Goal: Task Accomplishment & Management: Use online tool/utility

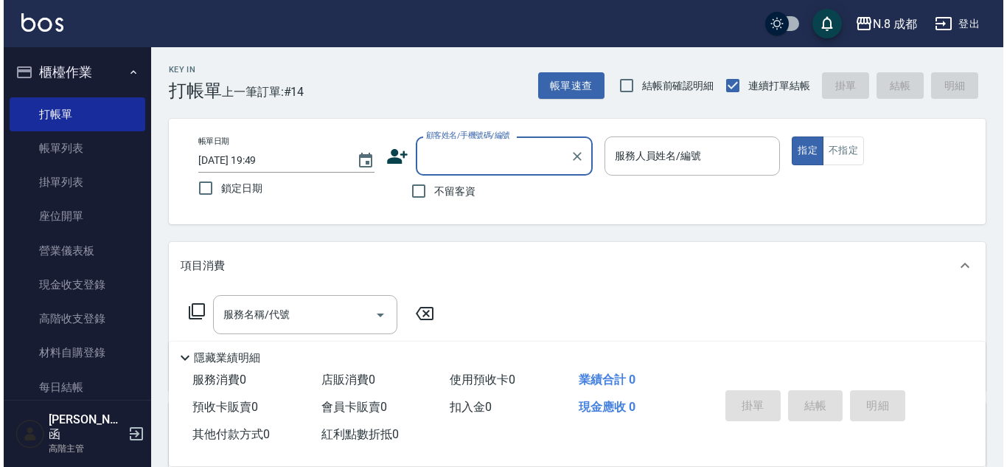
scroll to position [74, 0]
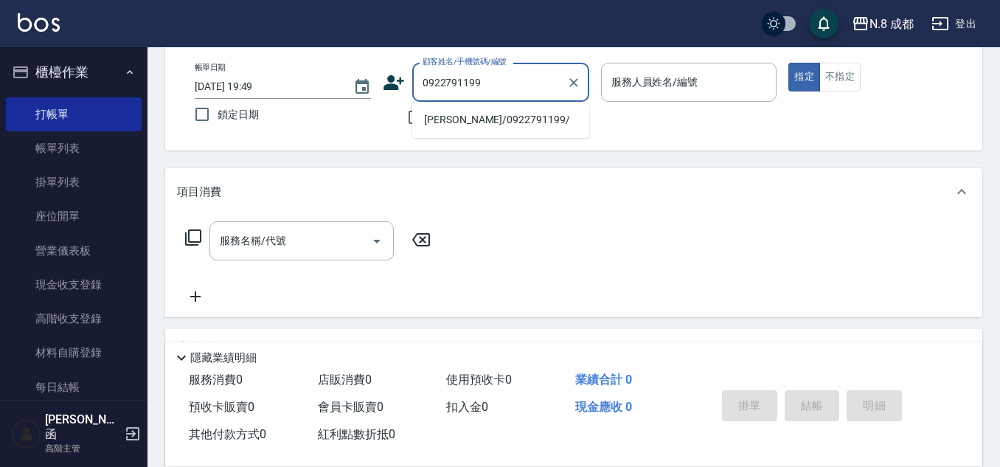
click at [465, 129] on li "[PERSON_NAME]/0922791199/" at bounding box center [500, 120] width 177 height 24
type input "[PERSON_NAME]/0922791199/"
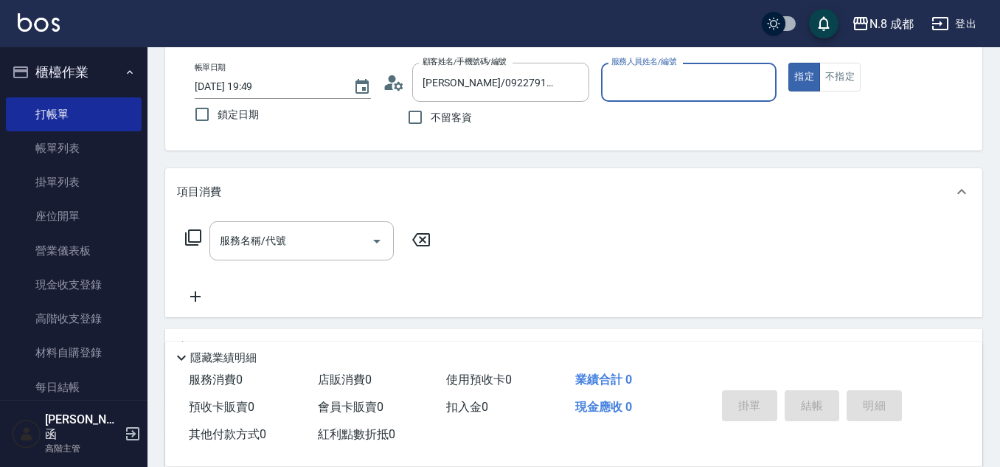
type input "明祥何-68"
click at [252, 248] on input "服務名稱/代號" at bounding box center [290, 241] width 149 height 26
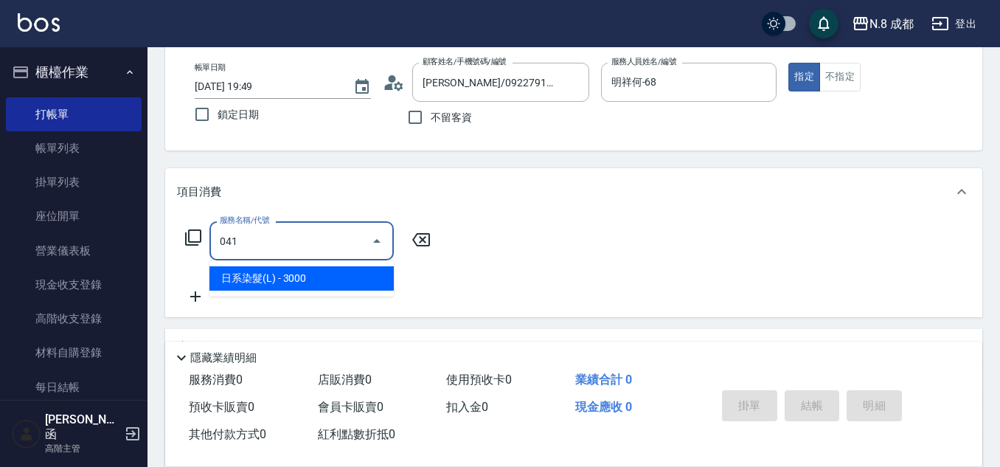
click at [255, 285] on span "日系染髮(L) - 3000" at bounding box center [301, 278] width 184 height 24
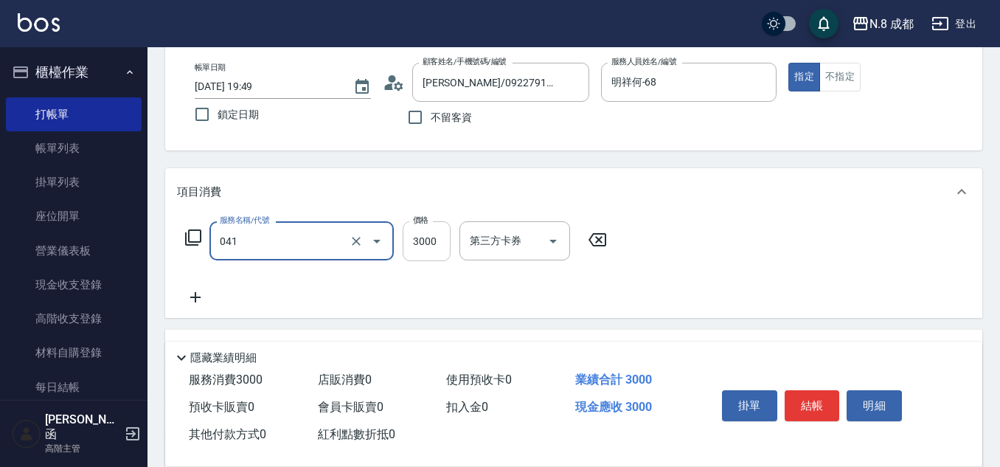
type input "日系染髮(L)(041)"
click at [434, 248] on input "3000" at bounding box center [427, 241] width 48 height 40
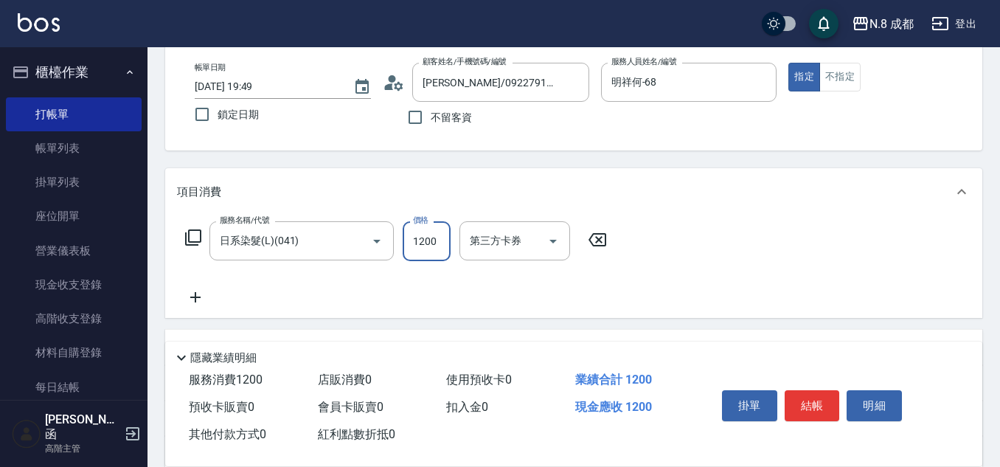
type input "1200"
click at [206, 294] on icon at bounding box center [195, 297] width 37 height 18
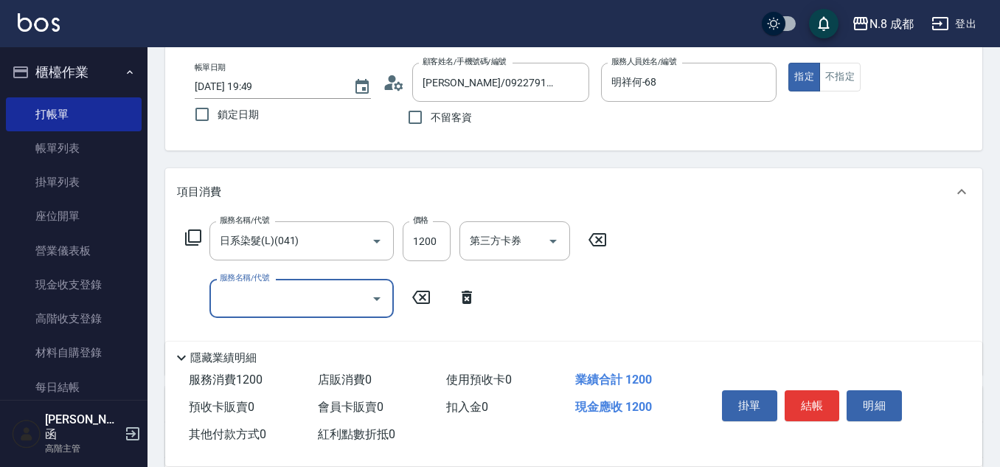
click at [261, 298] on input "服務名稱/代號" at bounding box center [290, 298] width 149 height 26
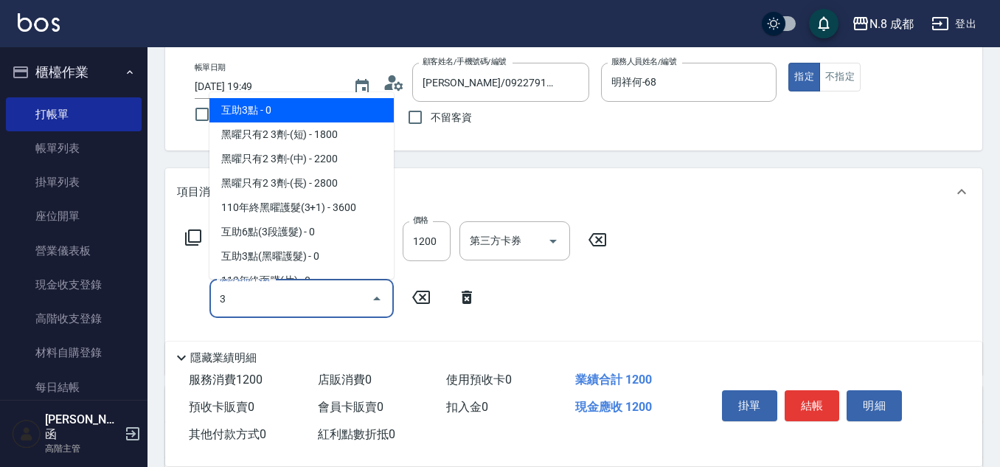
drag, startPoint x: 286, startPoint y: 112, endPoint x: 368, endPoint y: 164, distance: 96.8
click at [287, 112] on span "互助3點 - 0" at bounding box center [301, 110] width 184 height 24
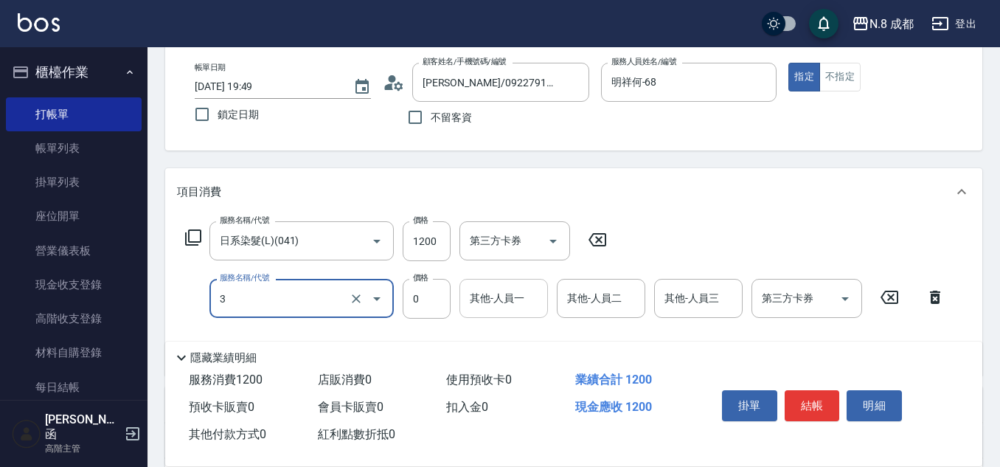
type input "互助3點(3)"
click at [498, 301] on input "其他-人員一" at bounding box center [503, 298] width 75 height 26
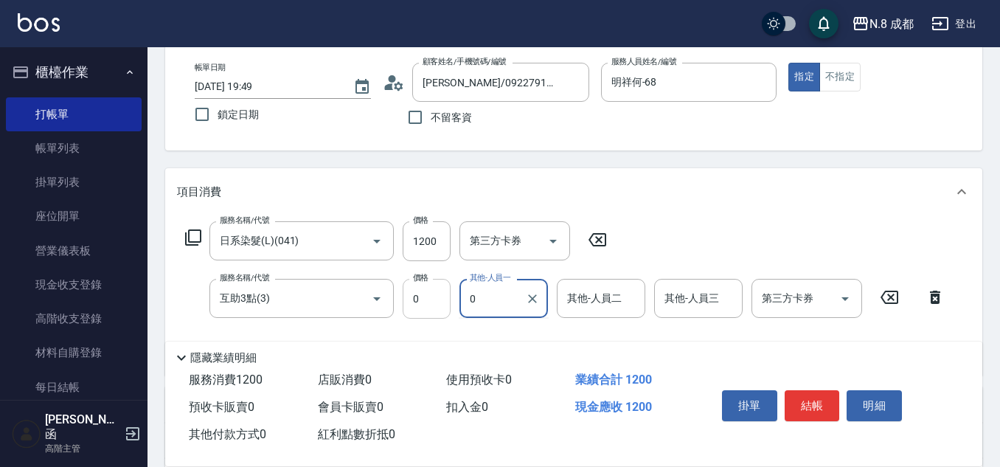
click at [441, 293] on div "服務名稱/代號 互助3點(3) 服務名稱/代號 價格 0 價格 其他-人員一 0 其他-人員一 其他-人員二 其他-人員二 其他-人員三 其他-人員三 第三方…" at bounding box center [565, 299] width 777 height 40
click at [512, 338] on span "[PERSON_NAME]-10" at bounding box center [517, 335] width 93 height 15
type input "[PERSON_NAME]-10"
click at [825, 397] on button "結帳" at bounding box center [812, 405] width 55 height 31
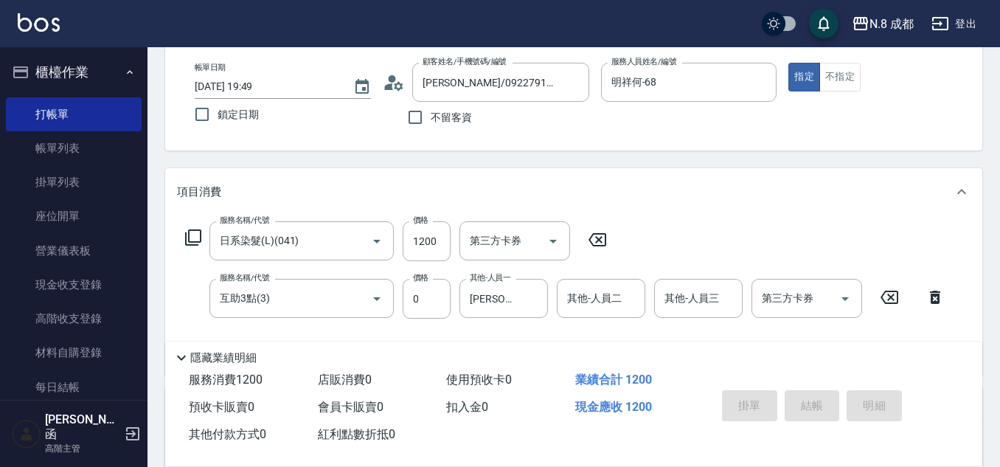
type input "[DATE] 20:51"
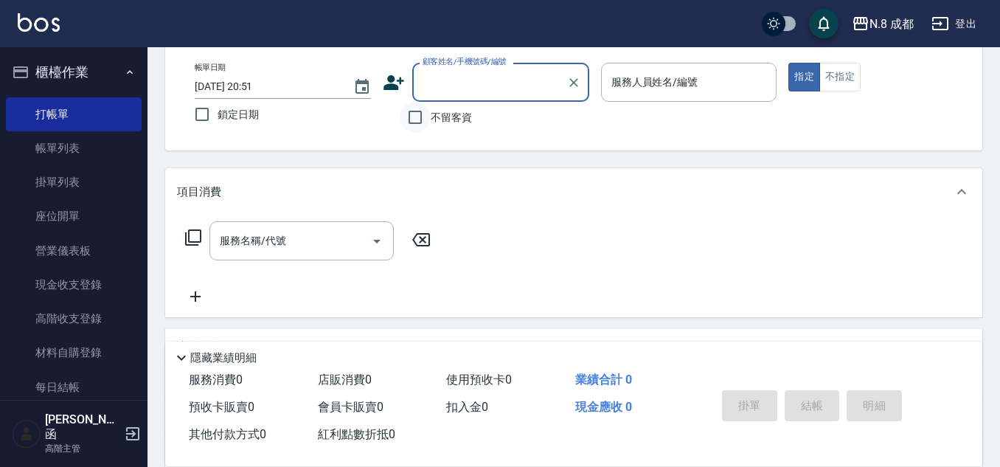
click at [422, 111] on input "不留客資" at bounding box center [415, 117] width 31 height 31
checkbox input "true"
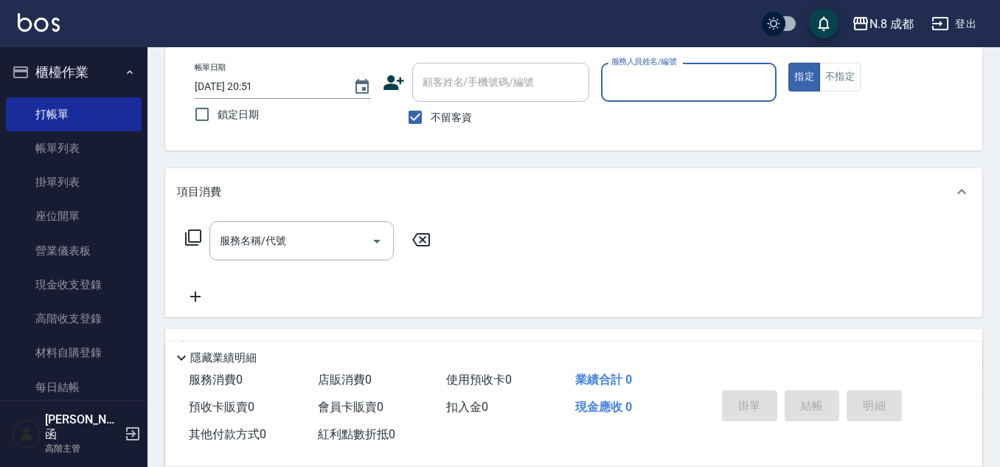
click at [635, 105] on p at bounding box center [689, 109] width 176 height 15
click at [645, 92] on input "服務人員姓名/編號" at bounding box center [689, 82] width 163 height 26
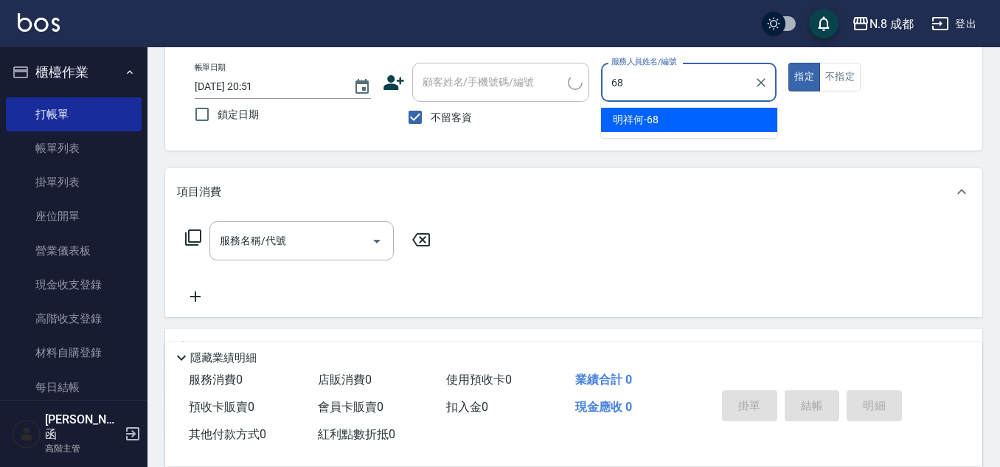
drag, startPoint x: 650, startPoint y: 117, endPoint x: 622, endPoint y: 122, distance: 27.8
click at [650, 117] on span "明祥何 -68" at bounding box center [636, 119] width 46 height 15
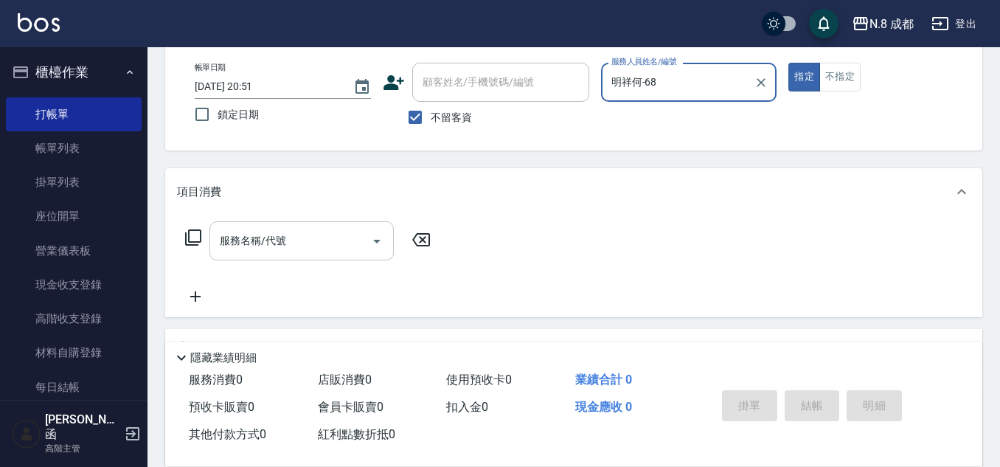
type input "明祥何-68"
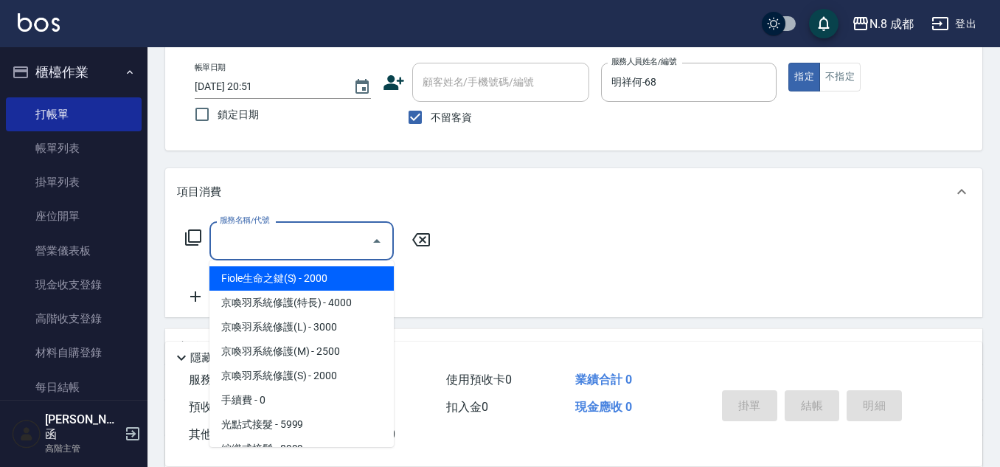
click at [267, 251] on input "服務名稱/代號" at bounding box center [290, 241] width 149 height 26
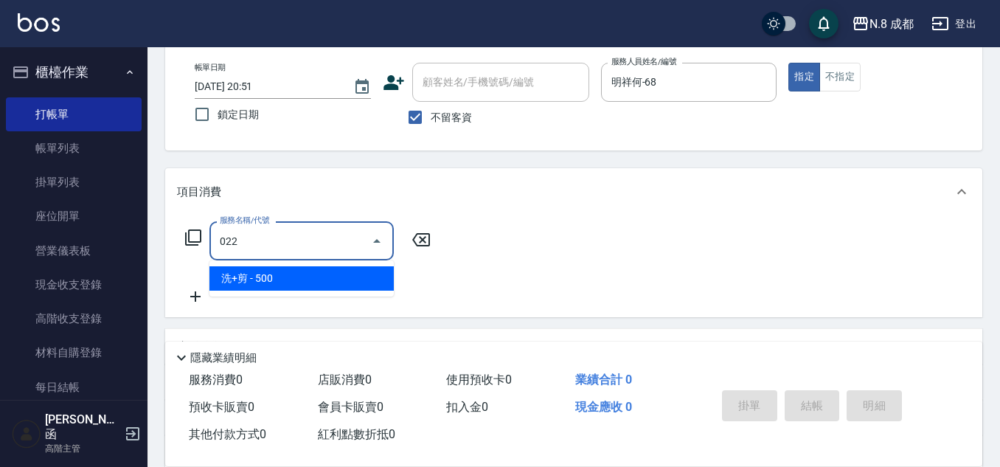
drag, startPoint x: 257, startPoint y: 277, endPoint x: 294, endPoint y: 272, distance: 37.1
click at [258, 277] on span "洗+剪 - 500" at bounding box center [301, 278] width 184 height 24
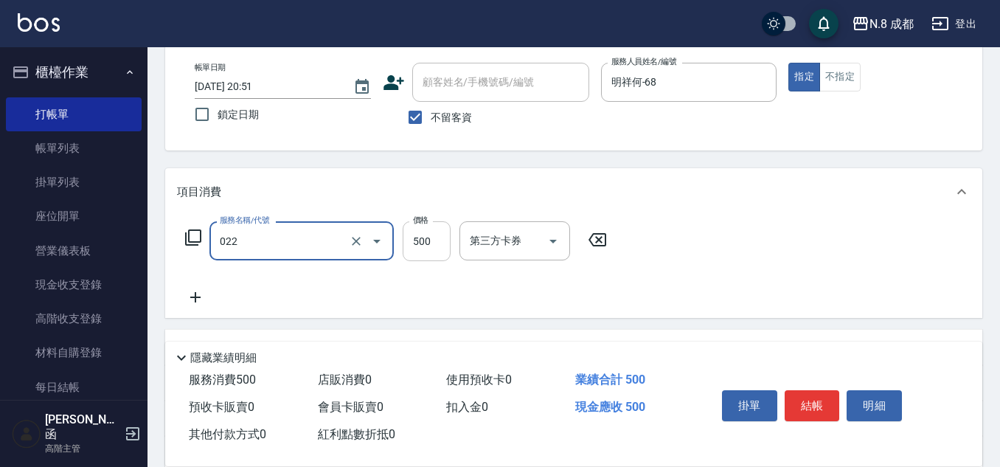
type input "洗+剪(022)"
click at [414, 244] on input "500" at bounding box center [427, 241] width 48 height 40
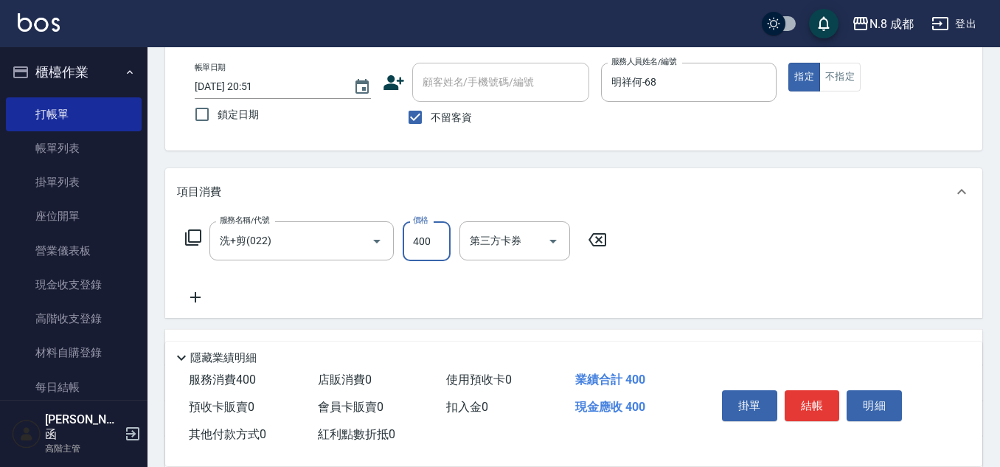
type input "400"
click at [200, 301] on icon at bounding box center [195, 297] width 37 height 18
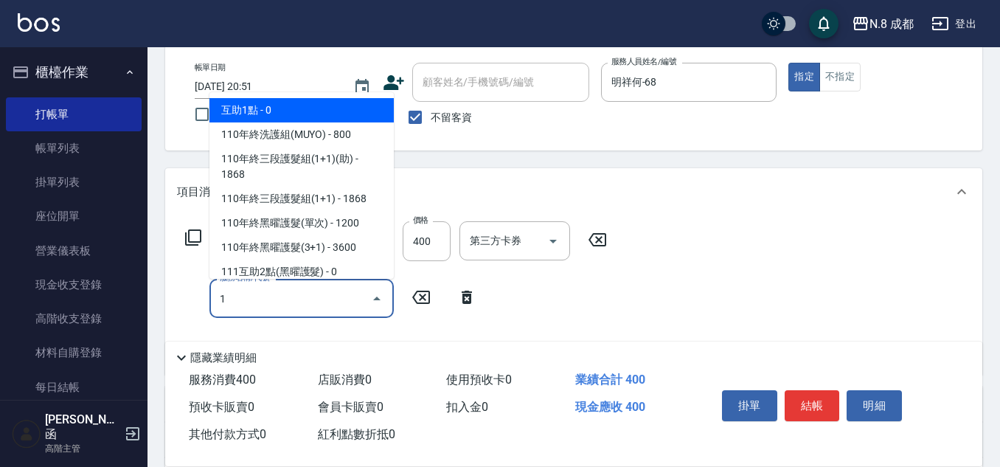
click at [271, 103] on span "互助1點 - 0" at bounding box center [301, 110] width 184 height 24
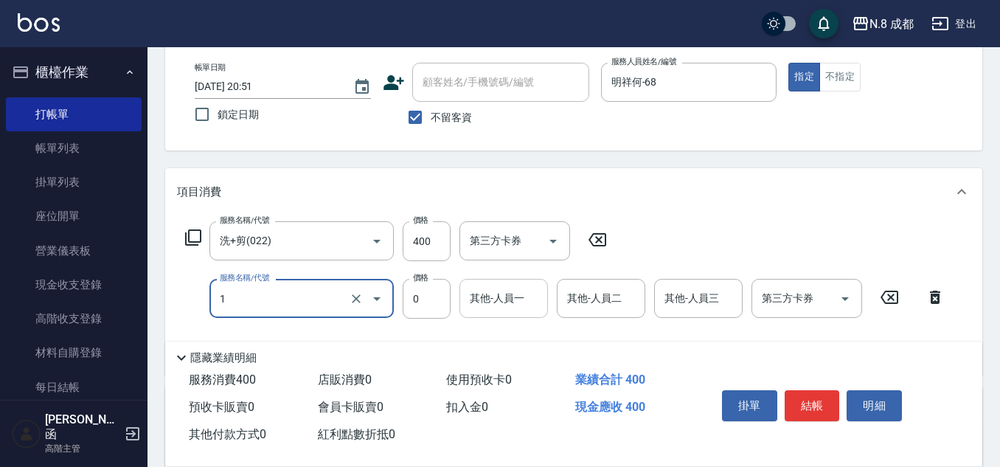
type input "互助1點(1)"
click at [498, 291] on div "其他-人員一 其他-人員一" at bounding box center [503, 298] width 88 height 39
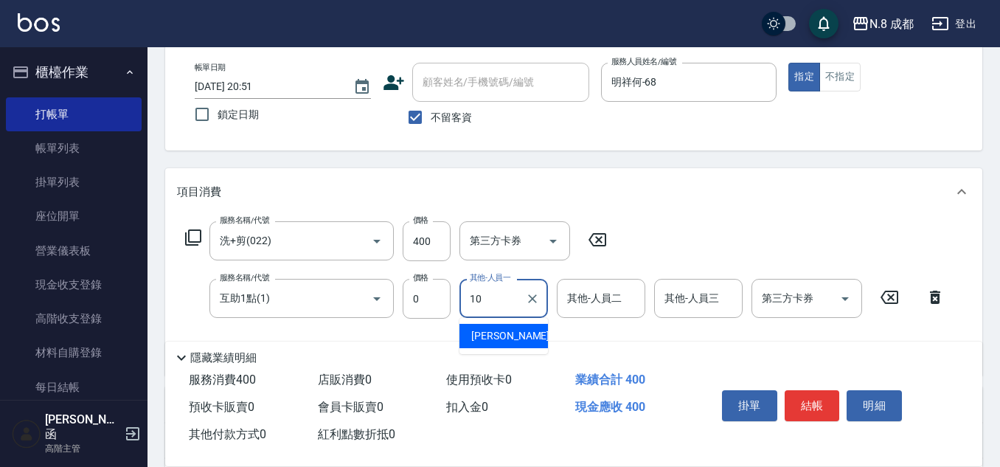
click at [495, 330] on span "[PERSON_NAME]-10" at bounding box center [517, 335] width 93 height 15
type input "[PERSON_NAME]-10"
click at [824, 404] on button "結帳" at bounding box center [812, 405] width 55 height 31
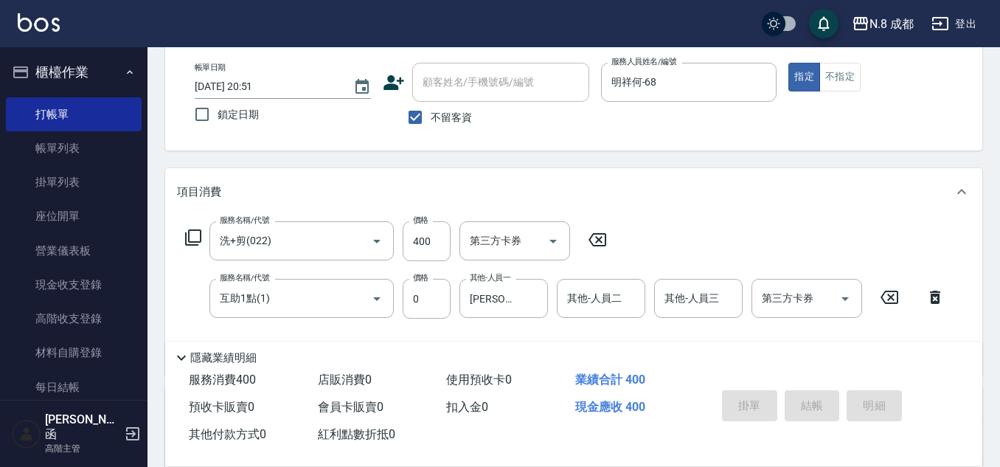
type input "[DATE] 20:52"
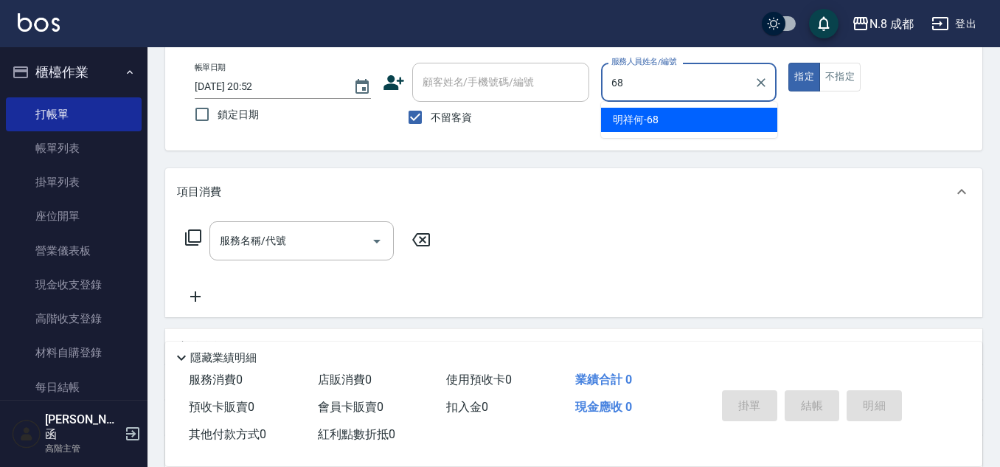
click at [662, 108] on div "明祥何 -68" at bounding box center [689, 120] width 176 height 24
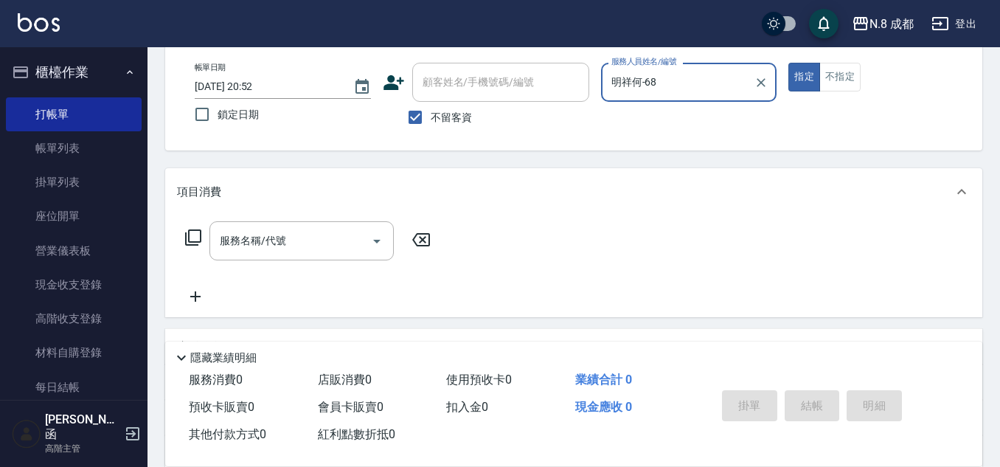
type input "明祥何-68"
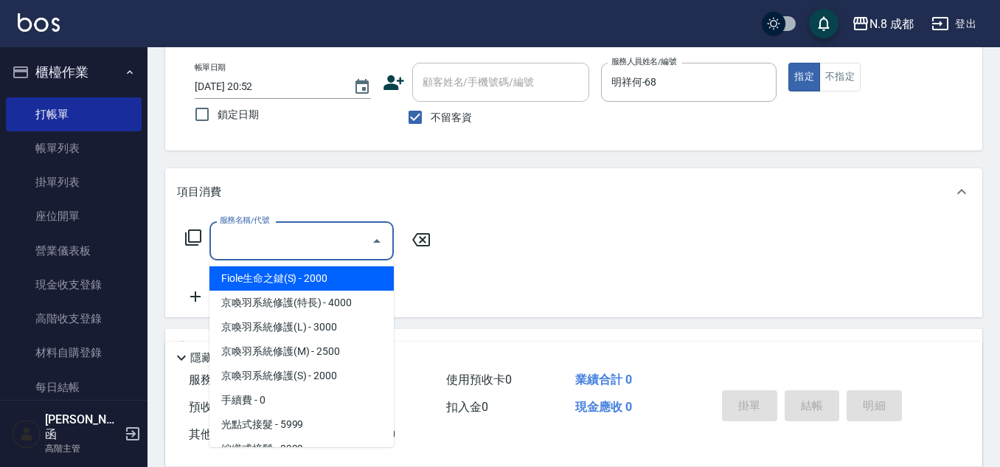
click at [281, 240] on input "服務名稱/代號" at bounding box center [290, 241] width 149 height 26
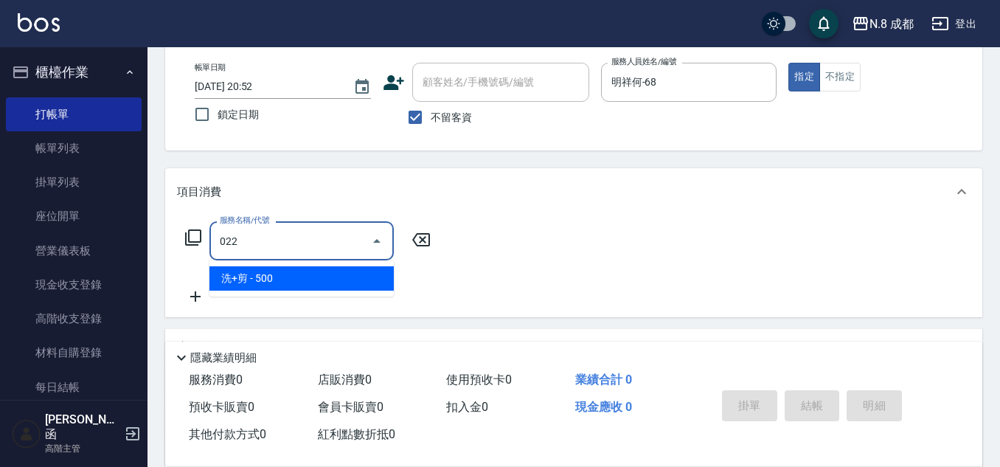
drag, startPoint x: 279, startPoint y: 269, endPoint x: 433, endPoint y: 265, distance: 153.5
click at [280, 271] on span "洗+剪 - 500" at bounding box center [301, 278] width 184 height 24
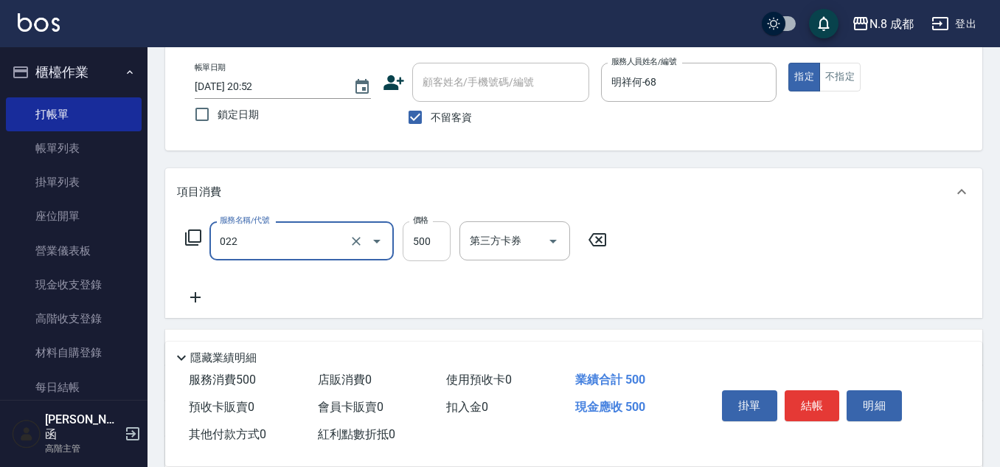
type input "洗+剪(022)"
drag, startPoint x: 443, startPoint y: 249, endPoint x: 414, endPoint y: 257, distance: 30.6
click at [443, 249] on input "500" at bounding box center [427, 241] width 48 height 40
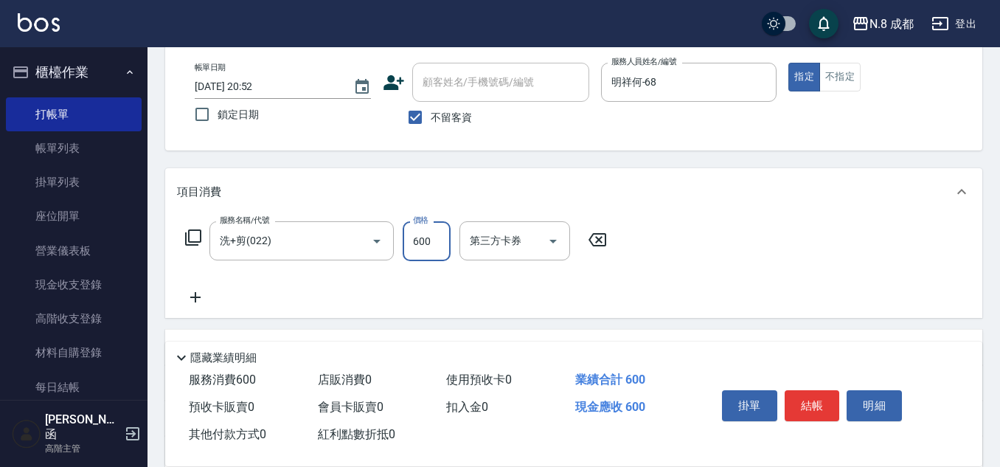
type input "600"
click at [198, 302] on icon at bounding box center [195, 297] width 37 height 18
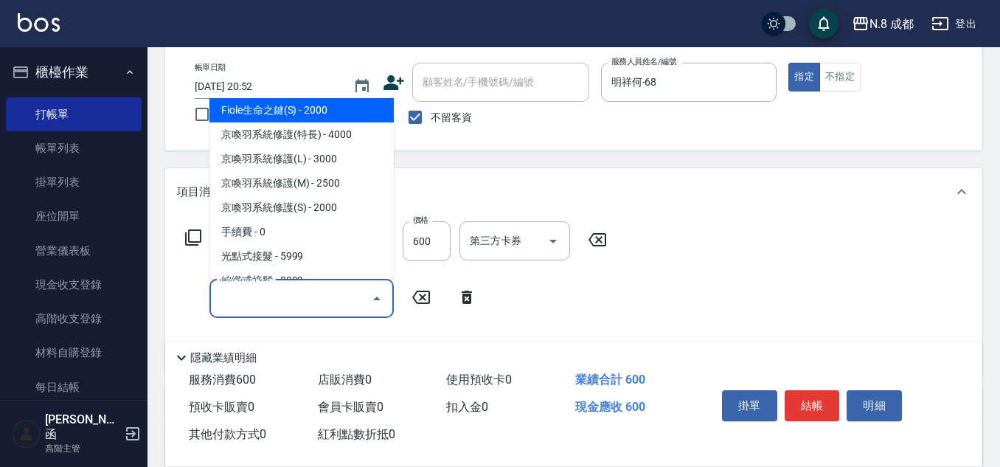
click at [254, 302] on input "服務名稱/代號" at bounding box center [290, 298] width 149 height 26
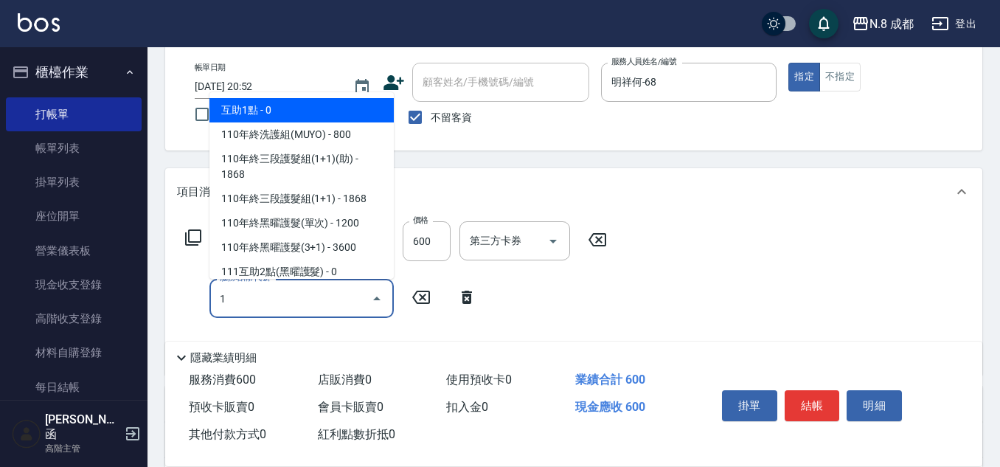
click at [267, 108] on span "互助1點 - 0" at bounding box center [301, 110] width 184 height 24
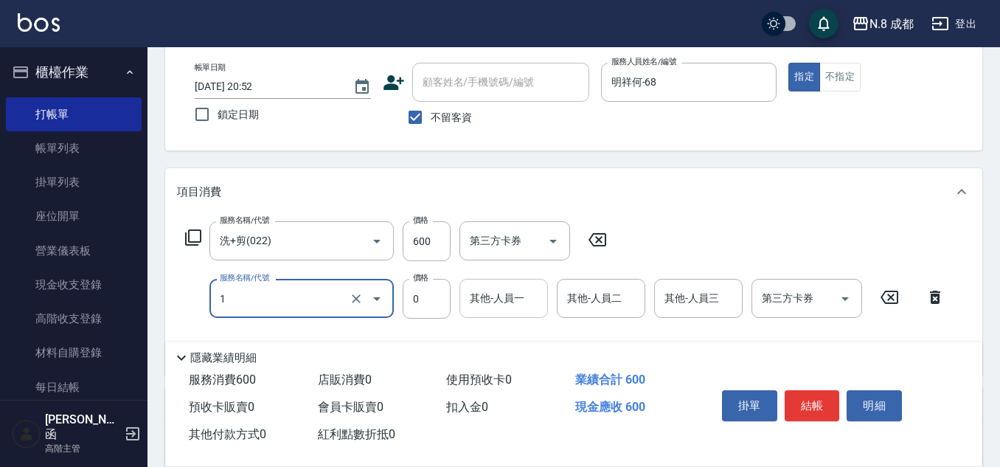
type input "互助1點(1)"
click at [487, 296] on input "1" at bounding box center [503, 298] width 75 height 26
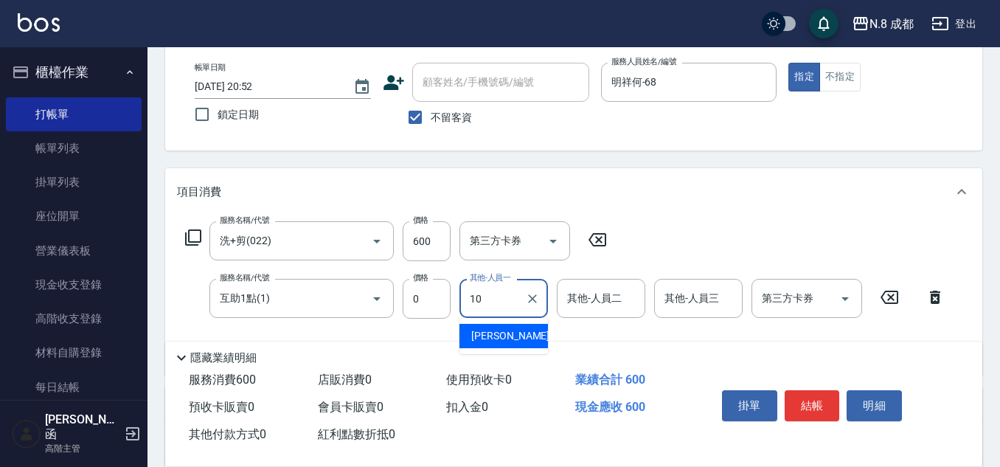
click at [485, 338] on span "[PERSON_NAME]-10" at bounding box center [517, 335] width 93 height 15
type input "[PERSON_NAME]-10"
click at [808, 394] on button "結帳" at bounding box center [812, 405] width 55 height 31
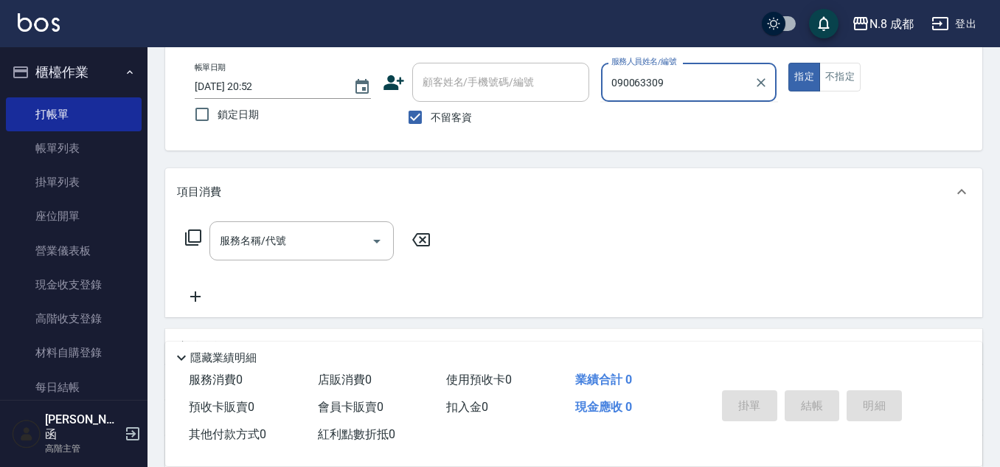
type input "0900633096"
drag, startPoint x: 714, startPoint y: 88, endPoint x: 544, endPoint y: 98, distance: 170.7
click at [544, 98] on div "帳單日期 [DATE] 20:52 鎖定日期 顧客姓名/手機號碼/編號 顧客姓名/手機號碼/編號 不留客資 服務人員姓名/編號 0900633096 服務人員…" at bounding box center [574, 98] width 782 height 70
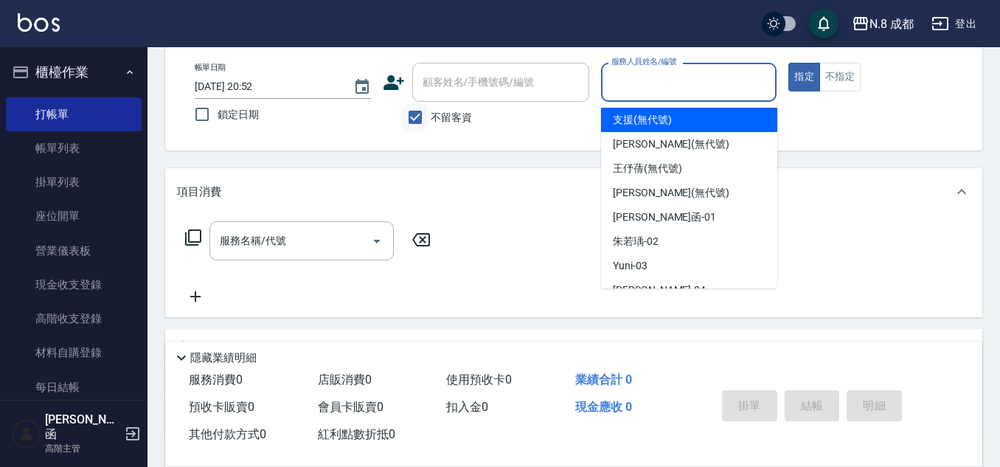
drag, startPoint x: 420, startPoint y: 119, endPoint x: 414, endPoint y: 124, distance: 7.8
click at [420, 118] on input "不留客資" at bounding box center [415, 117] width 31 height 31
checkbox input "false"
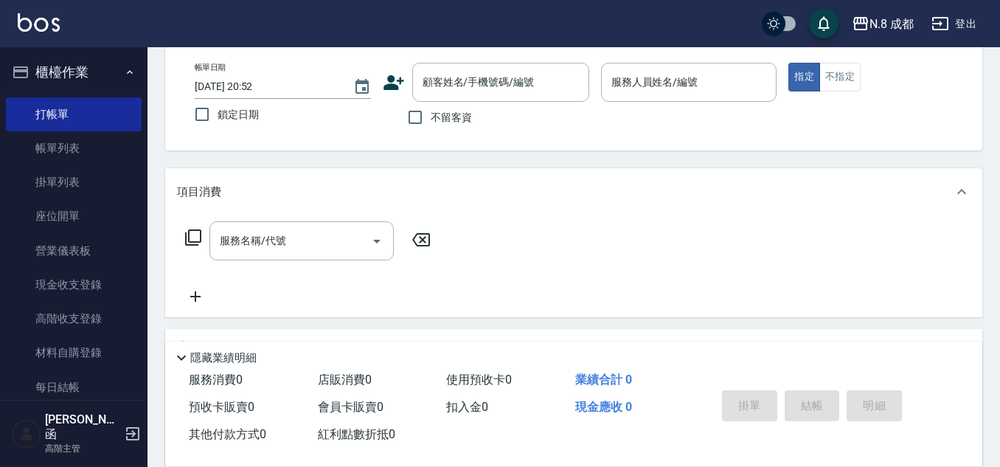
click at [391, 85] on icon at bounding box center [393, 82] width 21 height 15
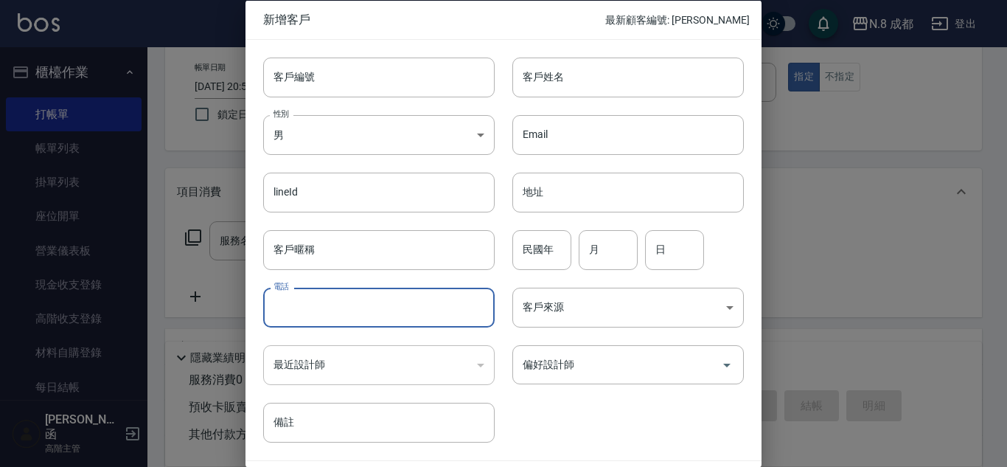
click at [310, 308] on input "電話" at bounding box center [379, 308] width 232 height 40
paste input "0900633096"
drag, startPoint x: 367, startPoint y: 294, endPoint x: 244, endPoint y: 311, distance: 124.3
click at [244, 311] on div "新增客戶 最新顧客編號: [PERSON_NAME] 客戶編號 客戶編號 客戶姓名 客戶姓名 性別 男 [DEMOGRAPHIC_DATA] 性別 Email…" at bounding box center [503, 233] width 1007 height 467
type input "0900633095"
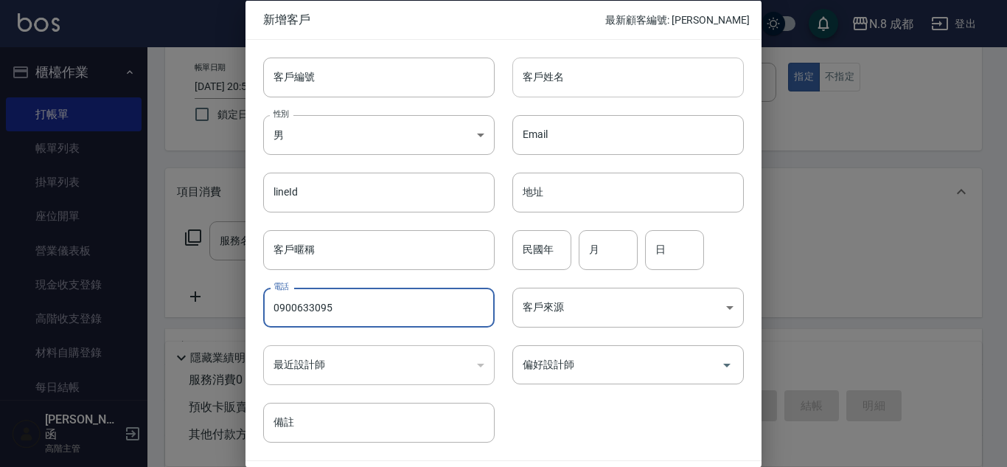
click at [587, 83] on input "客戶姓名" at bounding box center [629, 77] width 232 height 40
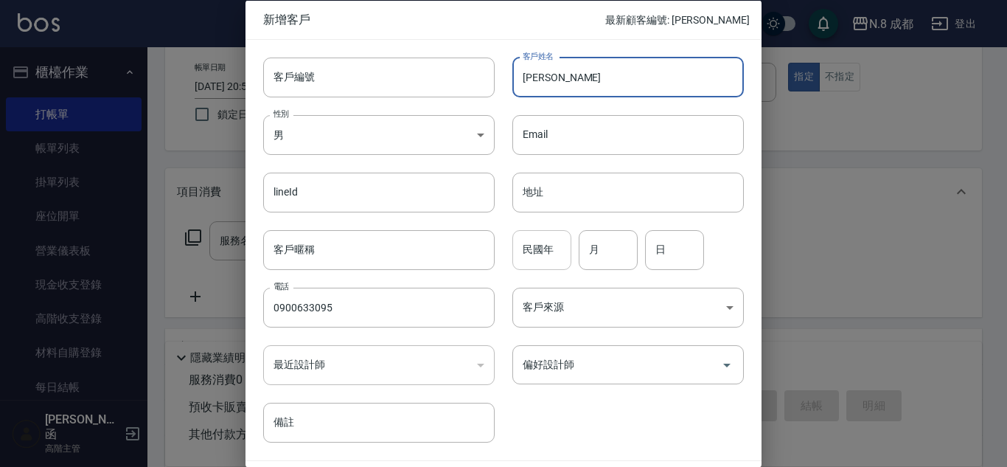
type input "[PERSON_NAME]"
click at [542, 255] on input "民國年" at bounding box center [542, 249] width 59 height 40
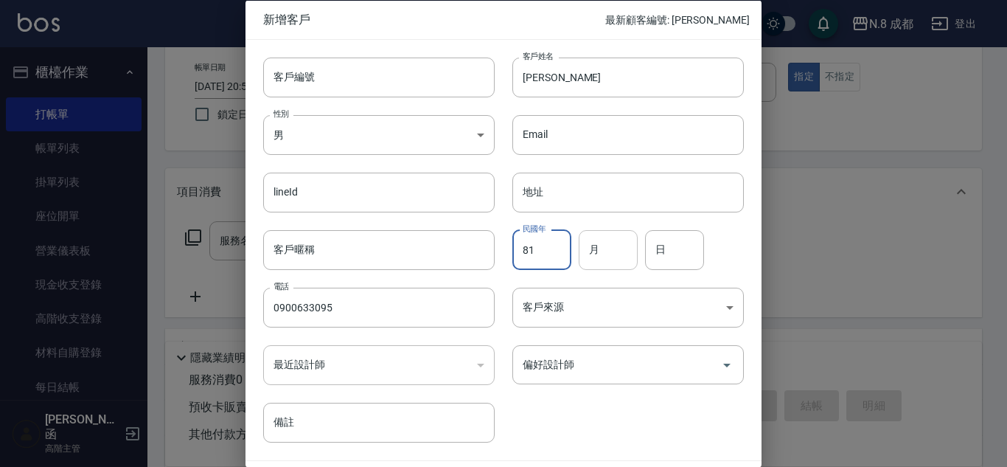
type input "81"
click at [603, 244] on input "月" at bounding box center [608, 249] width 59 height 40
type input "01"
click at [663, 253] on input "日" at bounding box center [674, 249] width 59 height 40
type input "13"
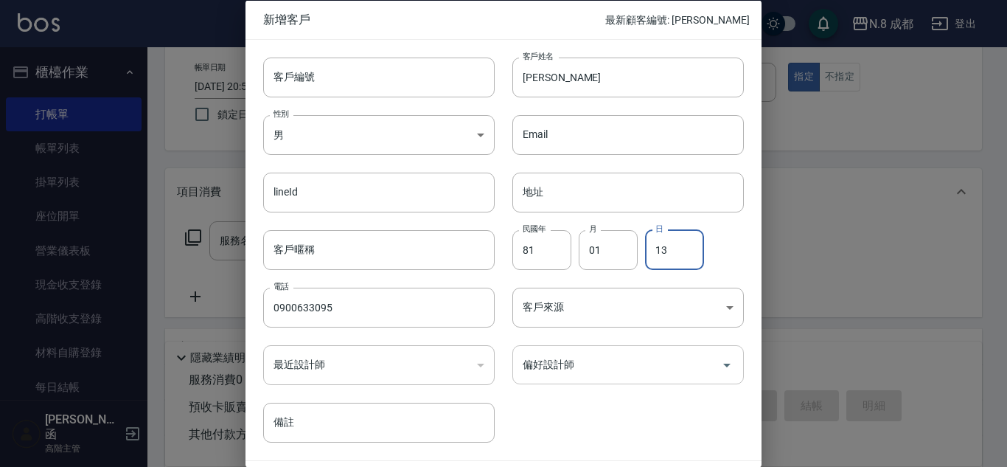
click at [631, 366] on input "偏好設計師" at bounding box center [617, 365] width 196 height 26
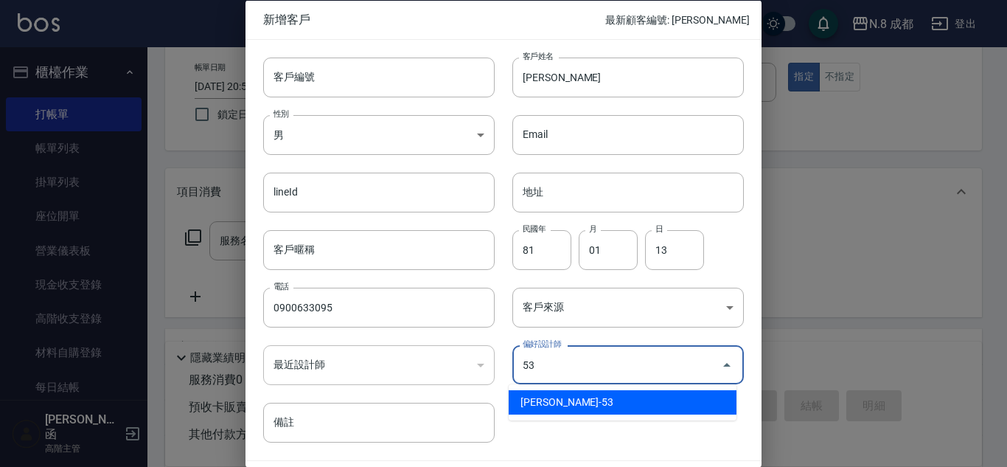
click at [584, 410] on li "[PERSON_NAME]-53" at bounding box center [623, 402] width 228 height 24
type input "[PERSON_NAME]"
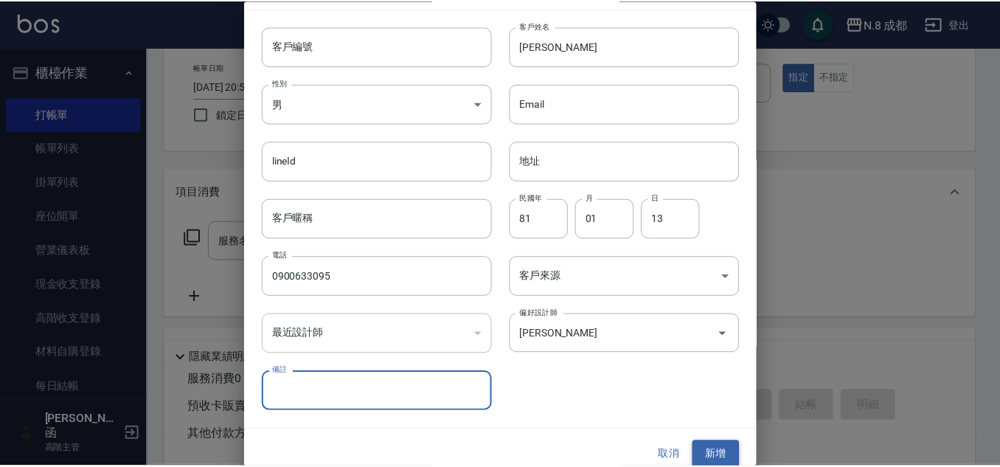
scroll to position [44, 0]
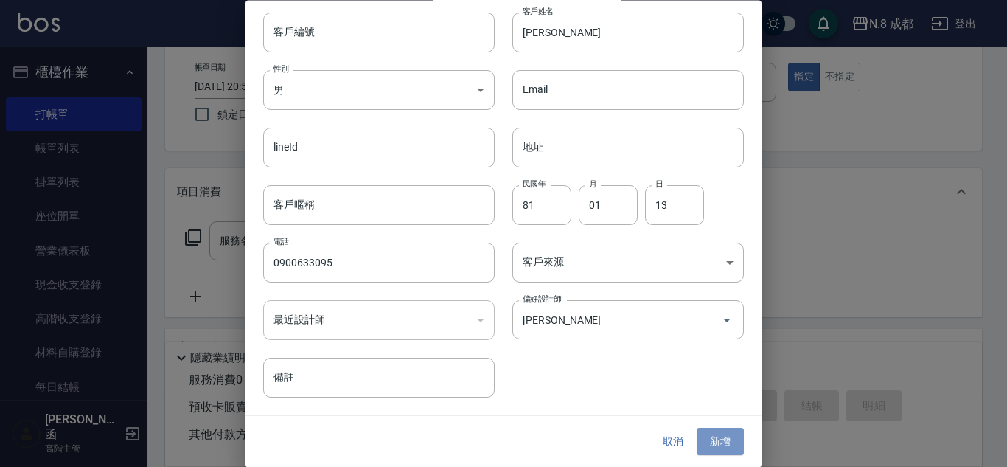
drag, startPoint x: 722, startPoint y: 444, endPoint x: 720, endPoint y: 437, distance: 7.5
click at [720, 438] on button "新增" at bounding box center [720, 441] width 47 height 27
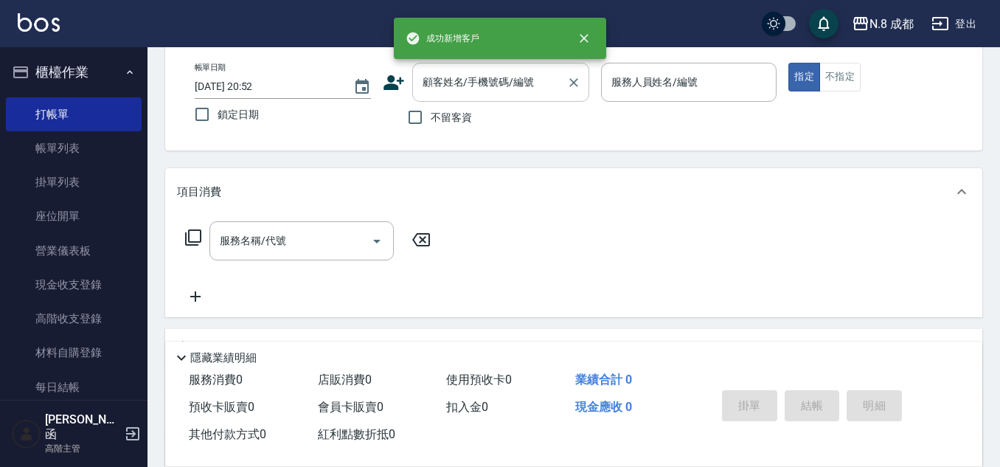
click at [486, 81] on input "顧客姓名/手機號碼/編號" at bounding box center [490, 82] width 142 height 26
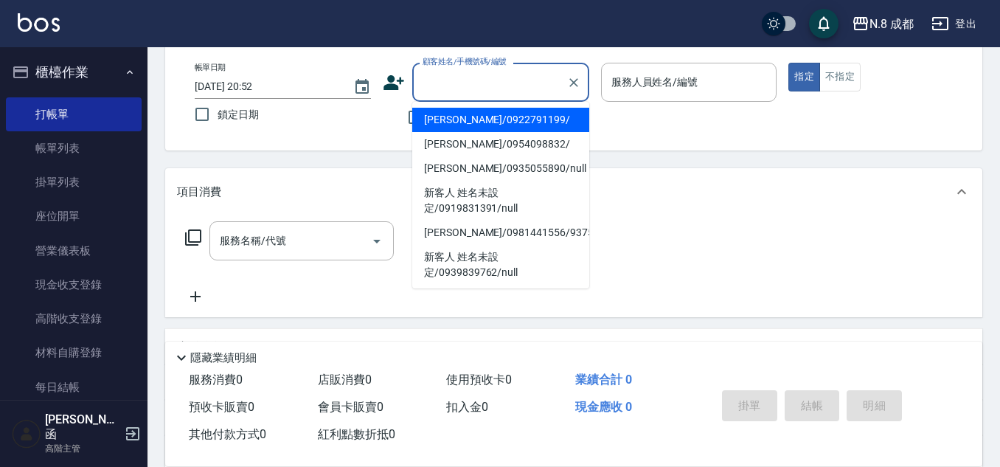
paste input "0900633095"
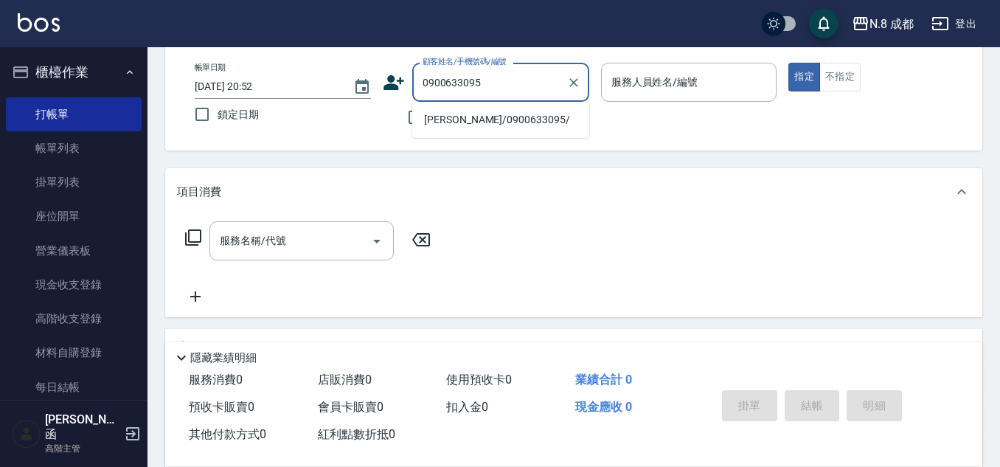
click at [482, 120] on li "[PERSON_NAME]/0900633095/" at bounding box center [500, 120] width 177 height 24
type input "[PERSON_NAME]/0900633095/"
type input "[PERSON_NAME]-53"
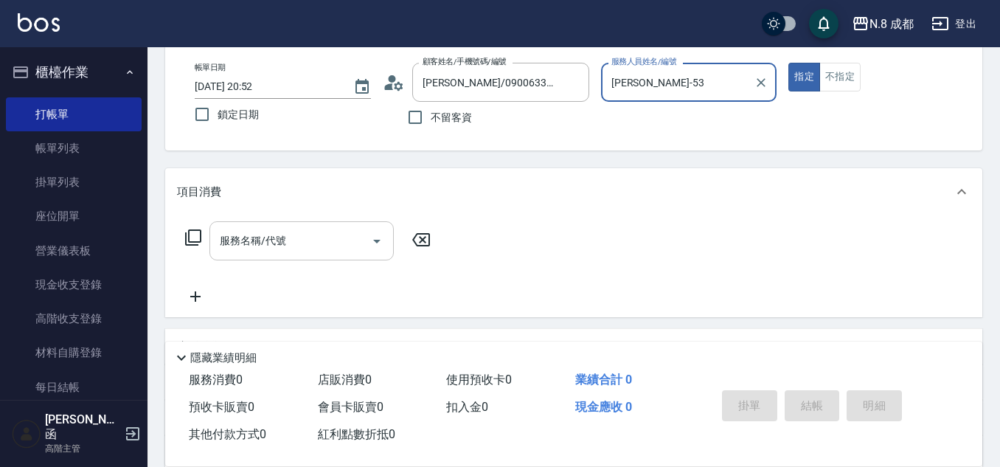
click at [282, 240] on input "服務名稱/代號" at bounding box center [290, 241] width 149 height 26
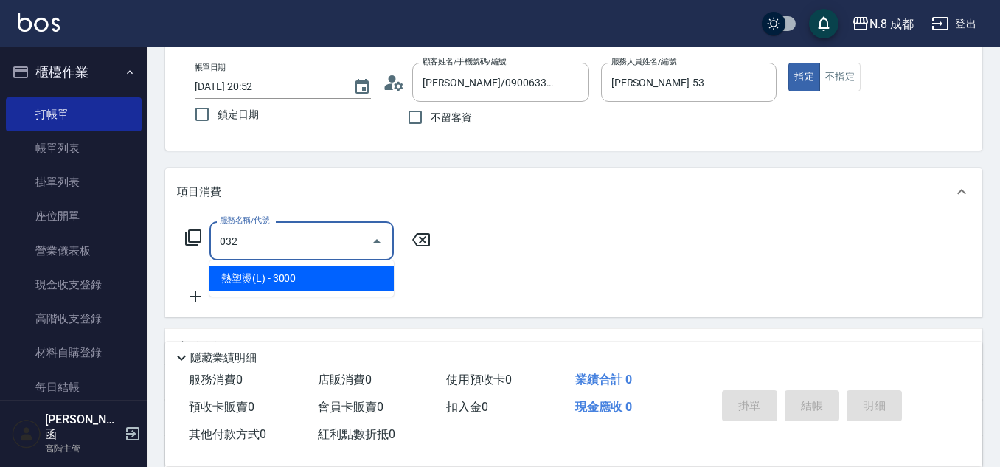
click at [291, 270] on span "熱塑燙(L) - 3000" at bounding box center [301, 278] width 184 height 24
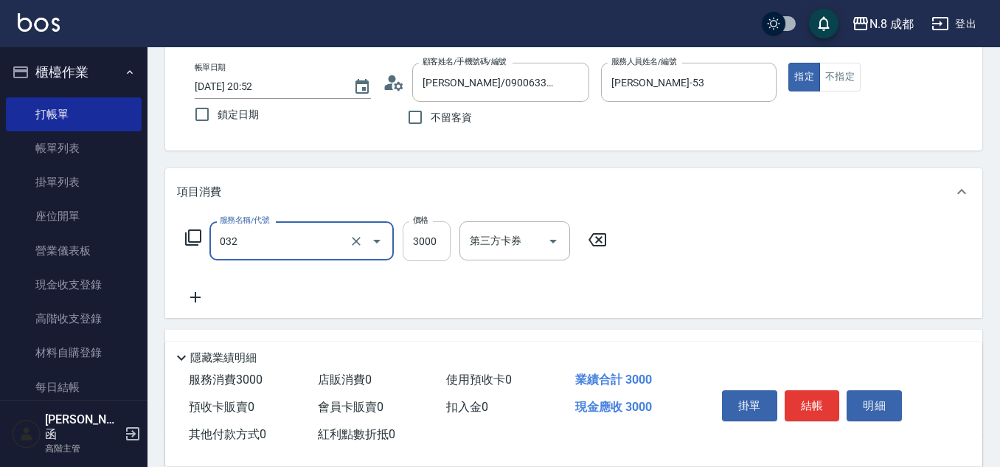
type input "熱塑燙(L)(032)"
click at [446, 253] on input "3000" at bounding box center [427, 241] width 48 height 40
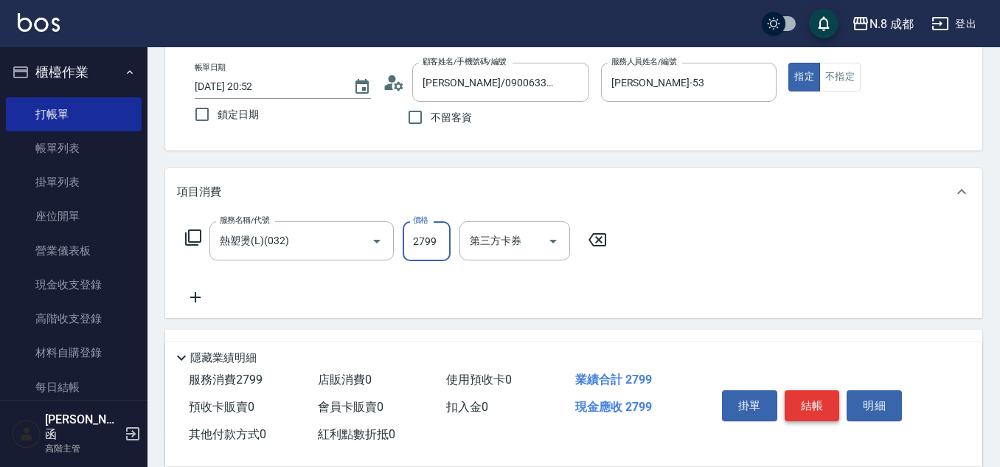
type input "2799"
click at [824, 390] on button "結帳" at bounding box center [812, 405] width 55 height 31
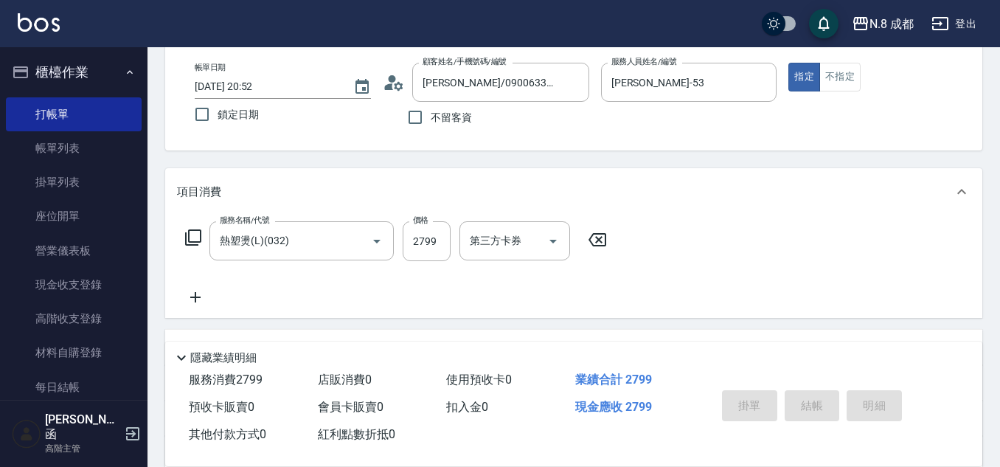
type input "[DATE] 20:53"
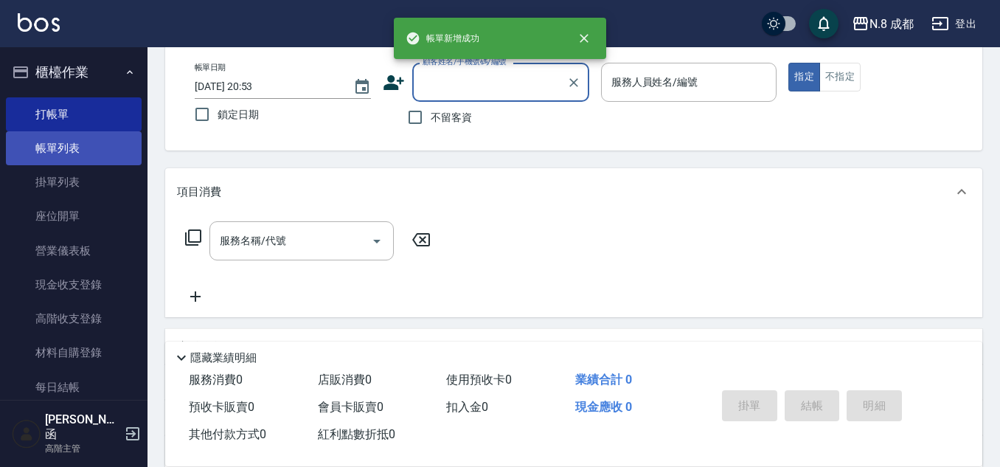
click at [77, 147] on link "帳單列表" at bounding box center [74, 148] width 136 height 34
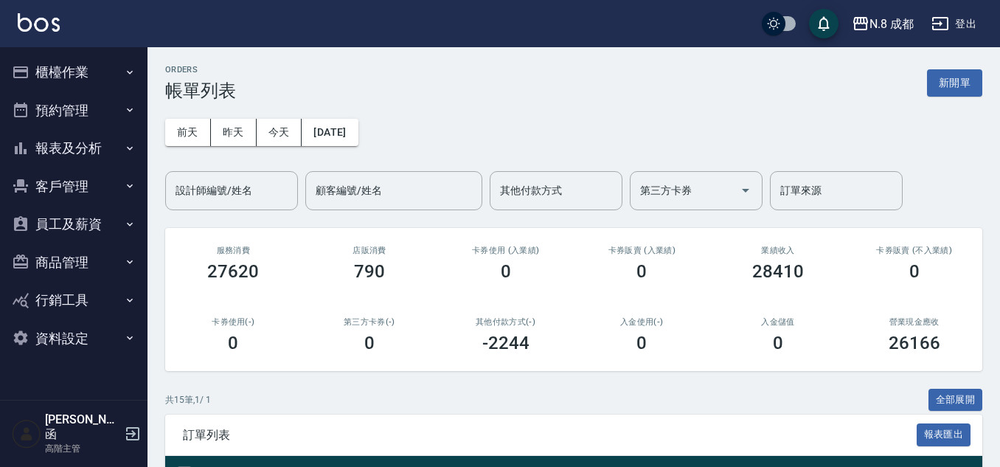
click at [61, 150] on button "報表及分析" at bounding box center [74, 148] width 136 height 38
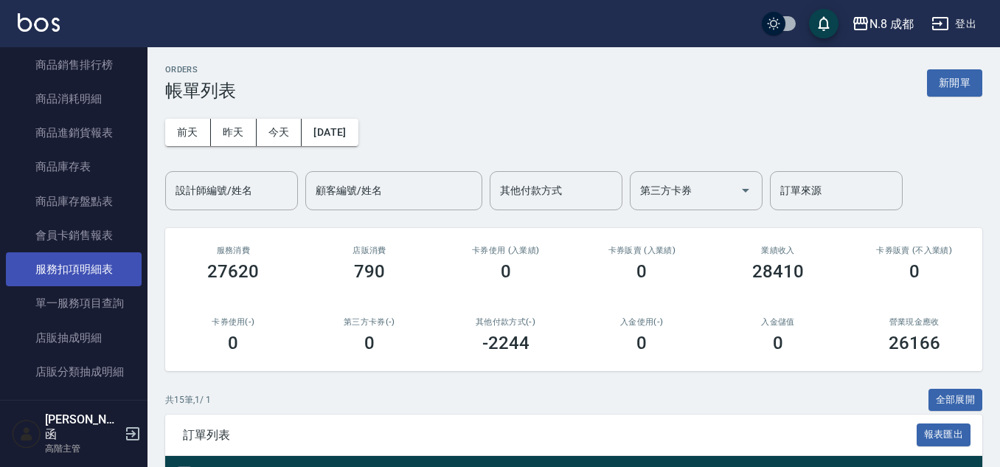
scroll to position [737, 0]
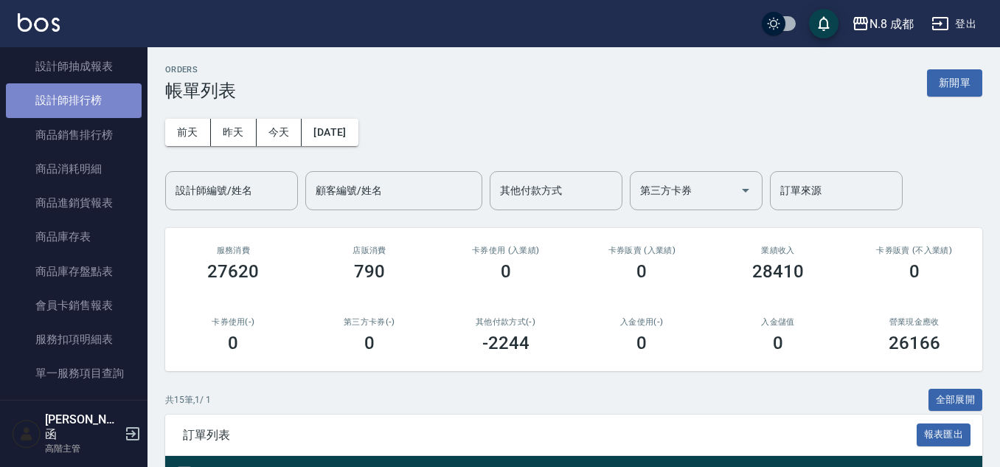
click at [91, 100] on link "設計師排行榜" at bounding box center [74, 100] width 136 height 34
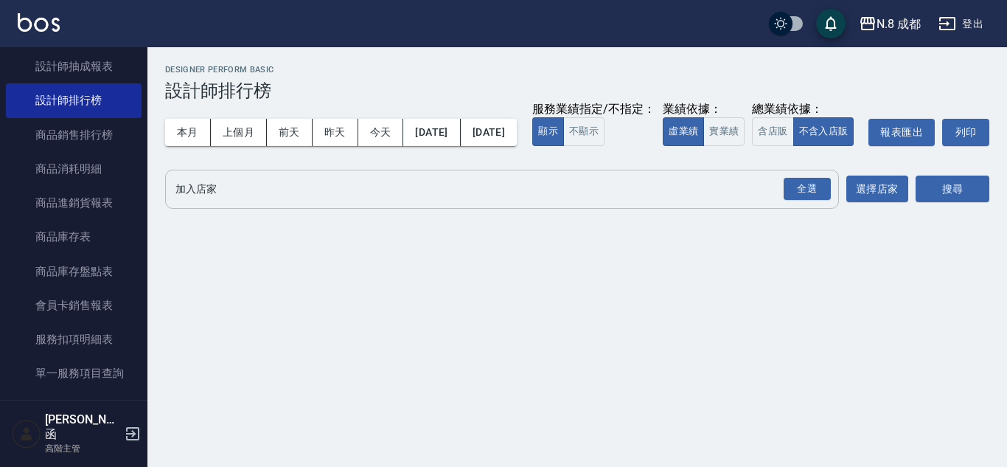
click at [256, 202] on input "加入店家" at bounding box center [491, 189] width 639 height 26
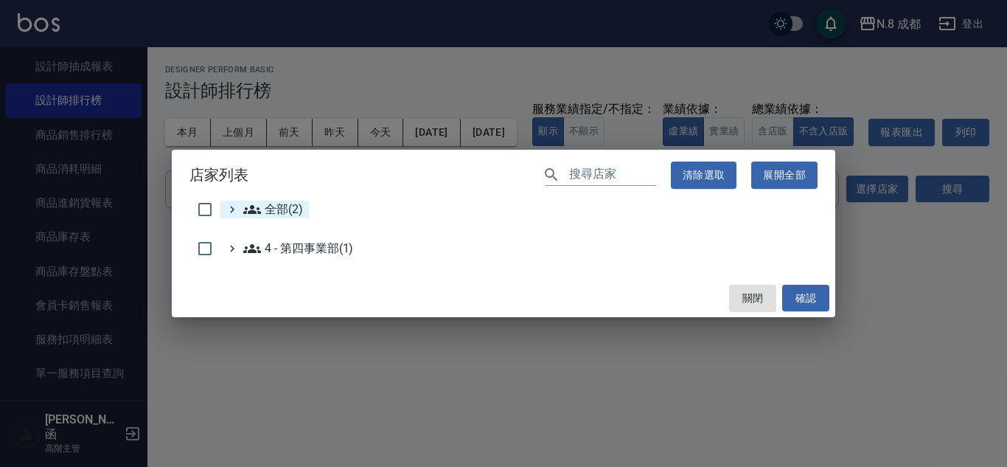
click at [249, 215] on icon at bounding box center [252, 210] width 18 height 18
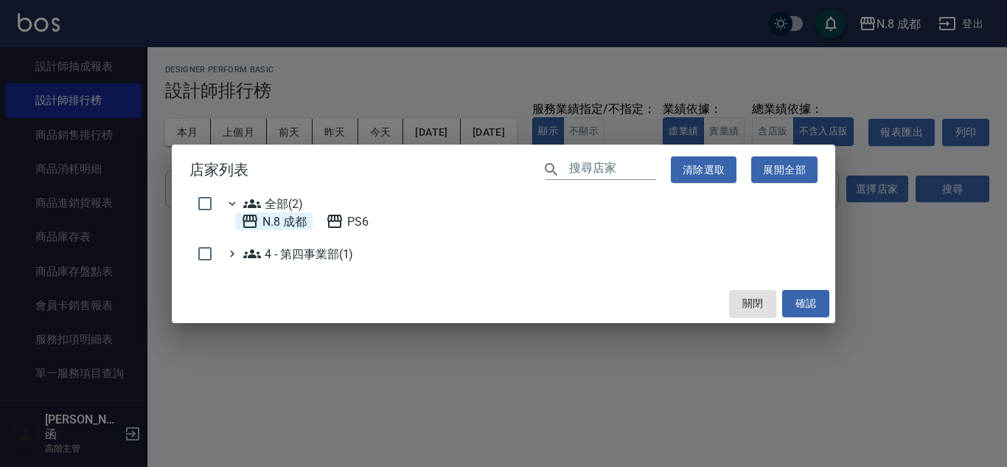
click at [274, 222] on 成都 "N.8 成都" at bounding box center [274, 221] width 66 height 18
click at [801, 314] on button "確認" at bounding box center [805, 303] width 47 height 27
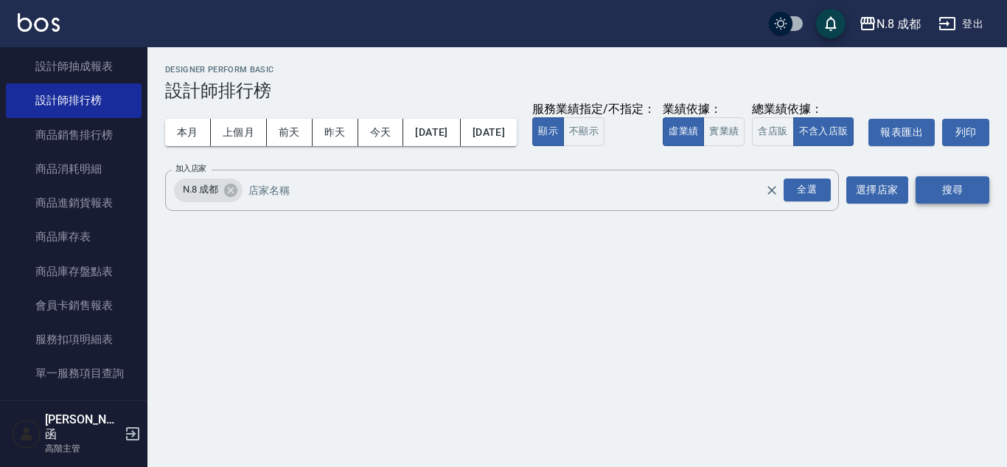
click at [944, 204] on button "搜尋" at bounding box center [953, 189] width 74 height 27
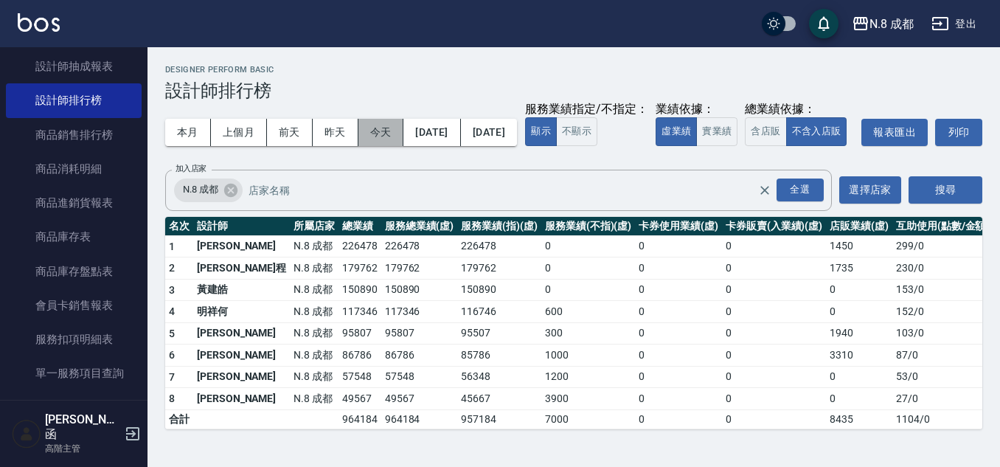
click at [381, 133] on button "今天" at bounding box center [381, 132] width 46 height 27
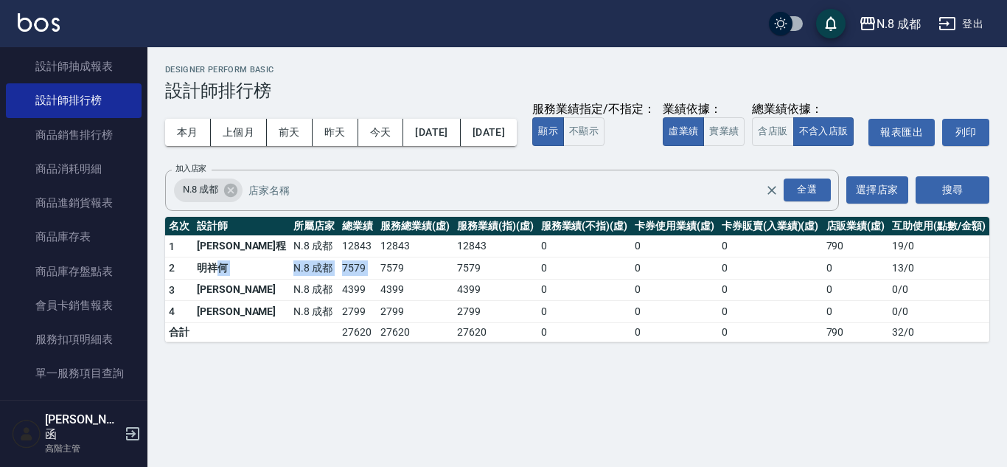
drag, startPoint x: 222, startPoint y: 302, endPoint x: 179, endPoint y: 112, distance: 194.3
click at [333, 279] on tr "2 明祥何 N.8 成都 7579 7579 7579 0 0 0 0 13 / 0" at bounding box center [577, 268] width 824 height 22
click at [181, 128] on button "本月" at bounding box center [188, 132] width 46 height 27
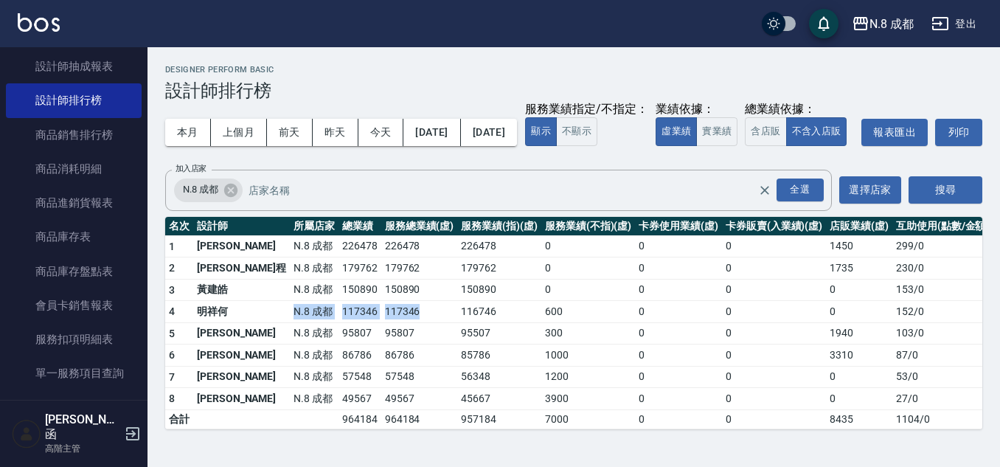
drag, startPoint x: 231, startPoint y: 346, endPoint x: 405, endPoint y: 350, distance: 174.1
click at [391, 323] on tr "4 明祥何 N.8 成都 117346 117346 116746 600 0 0 0 152 / 0" at bounding box center [578, 312] width 827 height 22
click at [405, 323] on td "117346" at bounding box center [419, 312] width 77 height 22
click at [181, 133] on button "本月" at bounding box center [188, 132] width 46 height 27
click at [234, 196] on icon at bounding box center [230, 189] width 13 height 13
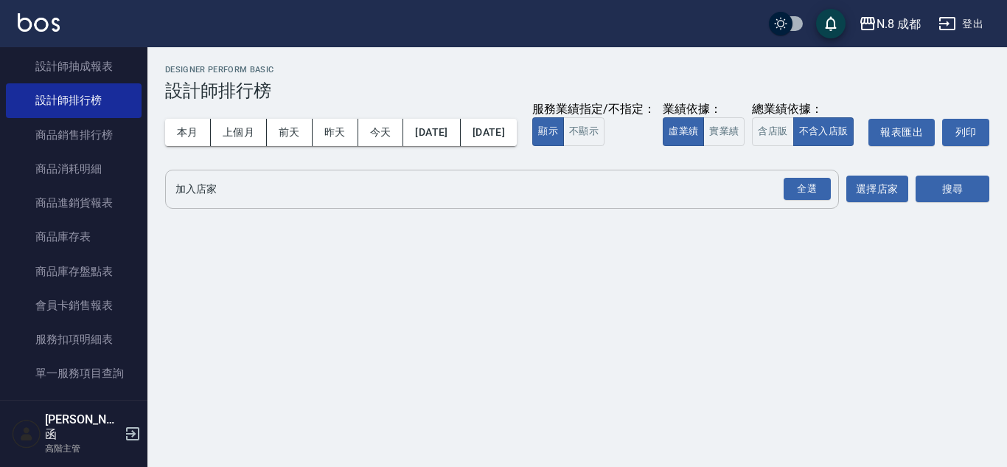
click at [234, 202] on input "加入店家" at bounding box center [491, 189] width 639 height 26
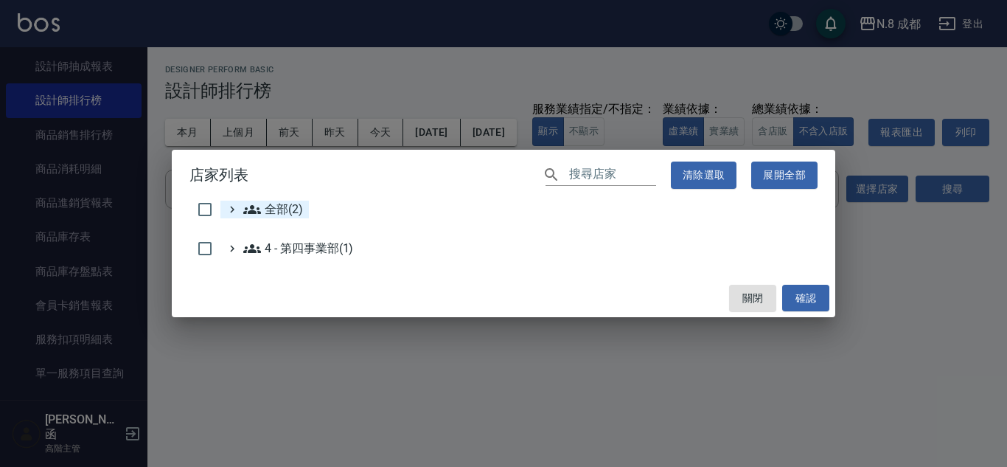
click at [264, 204] on span "全部(2)" at bounding box center [273, 210] width 60 height 18
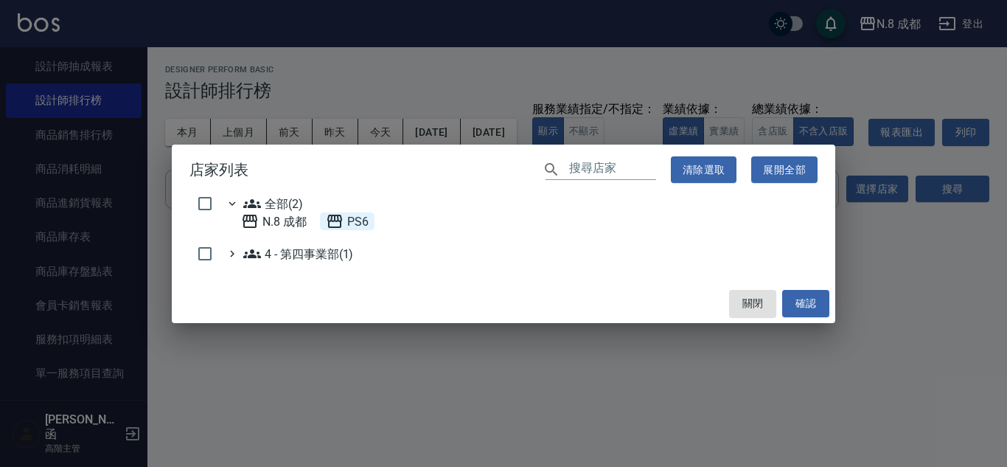
drag, startPoint x: 358, startPoint y: 222, endPoint x: 459, endPoint y: 230, distance: 100.6
click at [358, 222] on span "PS6" at bounding box center [347, 221] width 43 height 18
click at [799, 302] on button "確認" at bounding box center [805, 303] width 47 height 27
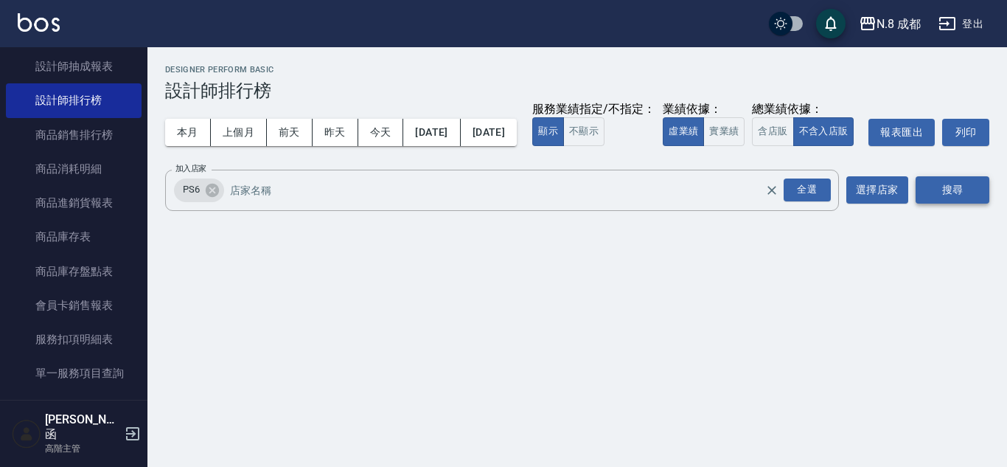
click at [974, 204] on button "搜尋" at bounding box center [953, 189] width 74 height 27
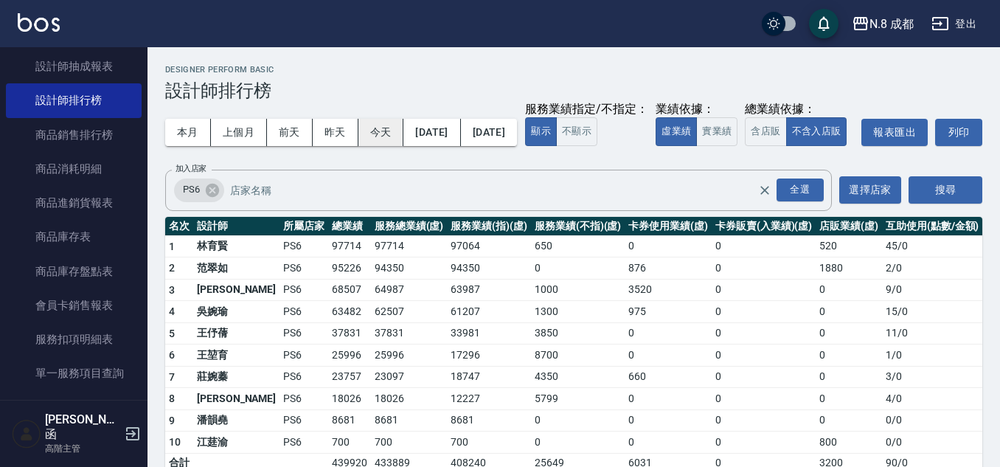
click at [384, 131] on button "今天" at bounding box center [381, 132] width 46 height 27
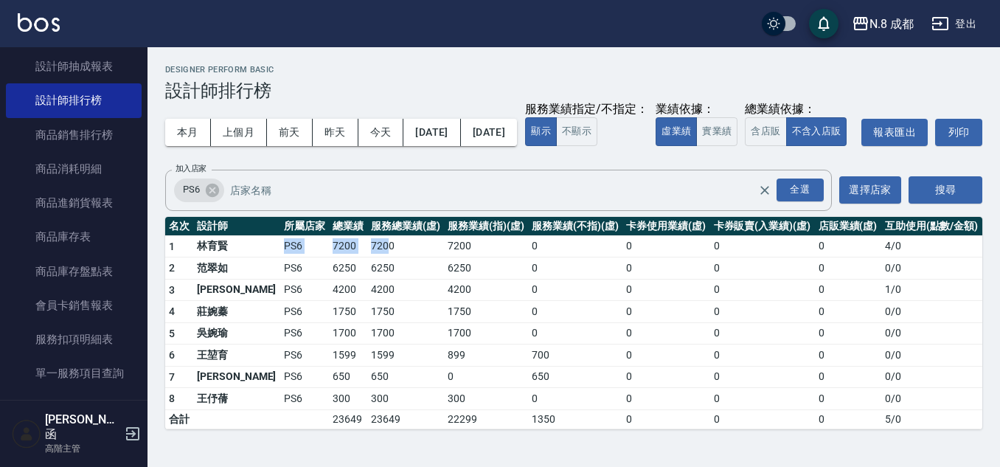
drag, startPoint x: 243, startPoint y: 281, endPoint x: 353, endPoint y: 285, distance: 109.9
click at [353, 257] on tr "1 林育賢 PS6 7200 7200 7200 0 0 0 0 4 / 0" at bounding box center [573, 246] width 817 height 22
click at [367, 323] on td "1750" at bounding box center [405, 312] width 77 height 22
click at [193, 133] on button "本月" at bounding box center [188, 132] width 46 height 27
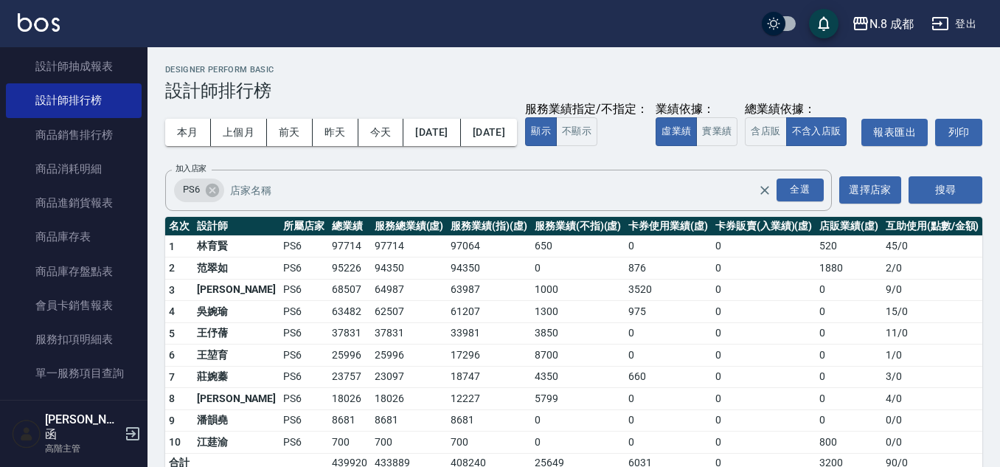
click at [279, 388] on td "PS6" at bounding box center [303, 377] width 49 height 22
click at [214, 198] on icon at bounding box center [212, 190] width 16 height 16
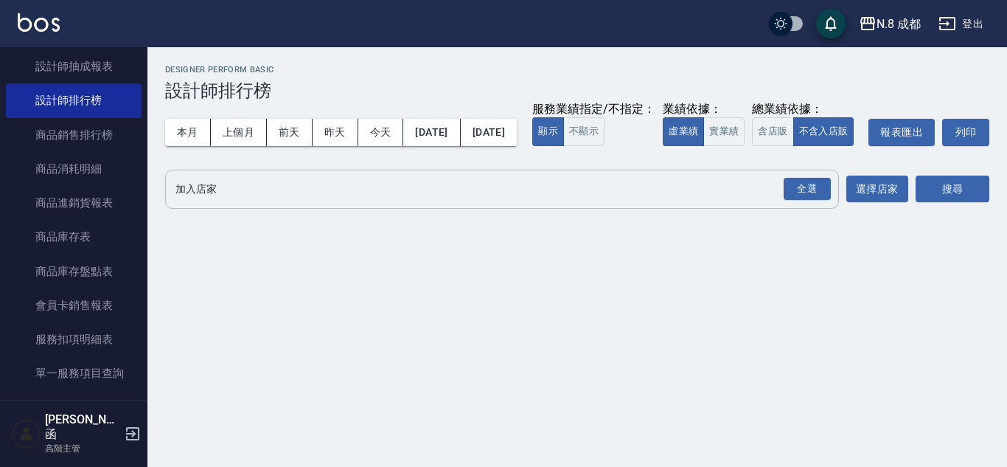
click at [215, 202] on input "加入店家" at bounding box center [491, 189] width 639 height 26
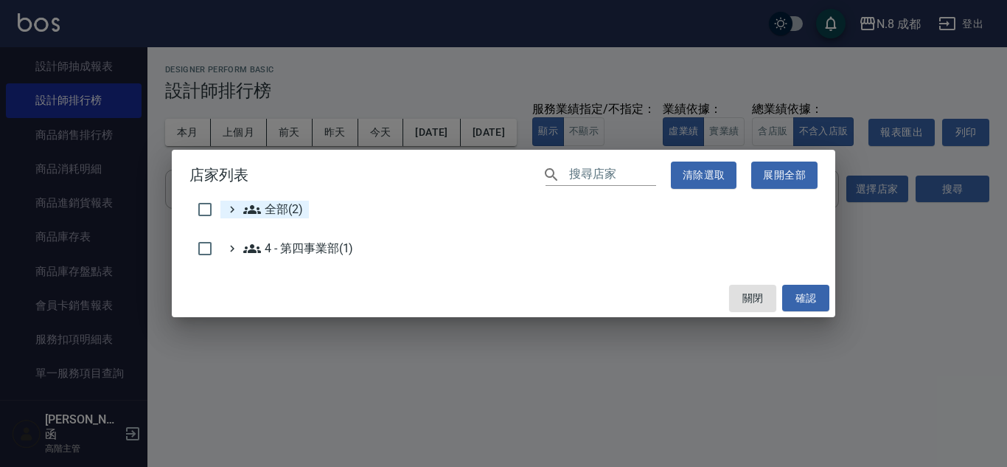
click at [275, 206] on span "全部(2)" at bounding box center [273, 210] width 60 height 18
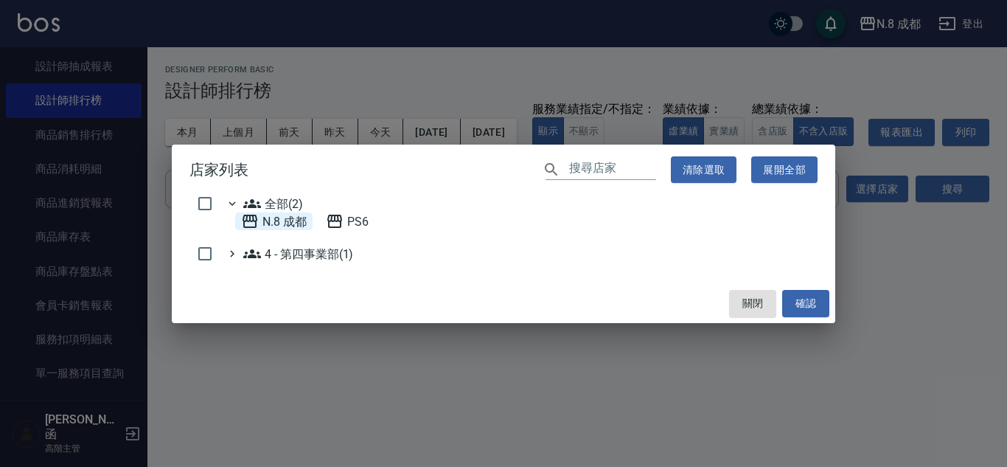
click at [288, 226] on 成都 "N.8 成都" at bounding box center [274, 221] width 66 height 18
click at [796, 300] on button "確認" at bounding box center [805, 303] width 47 height 27
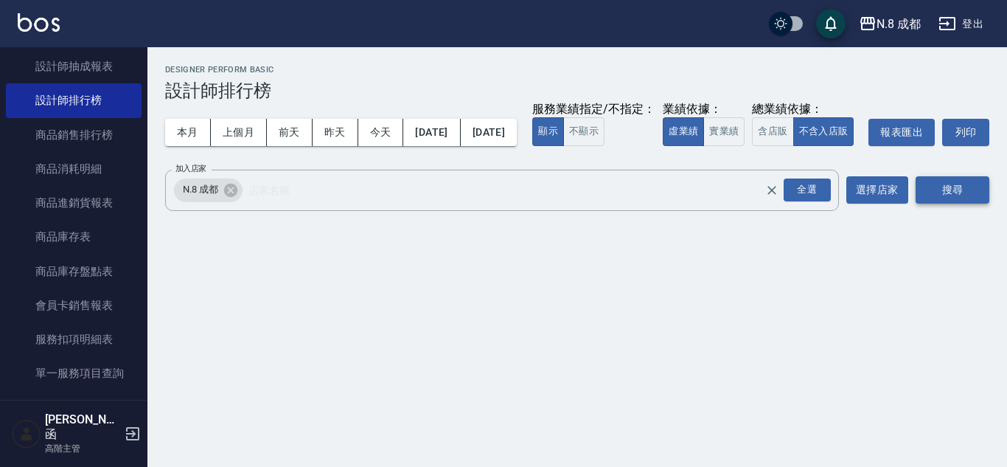
click at [973, 204] on button "搜尋" at bounding box center [953, 189] width 74 height 27
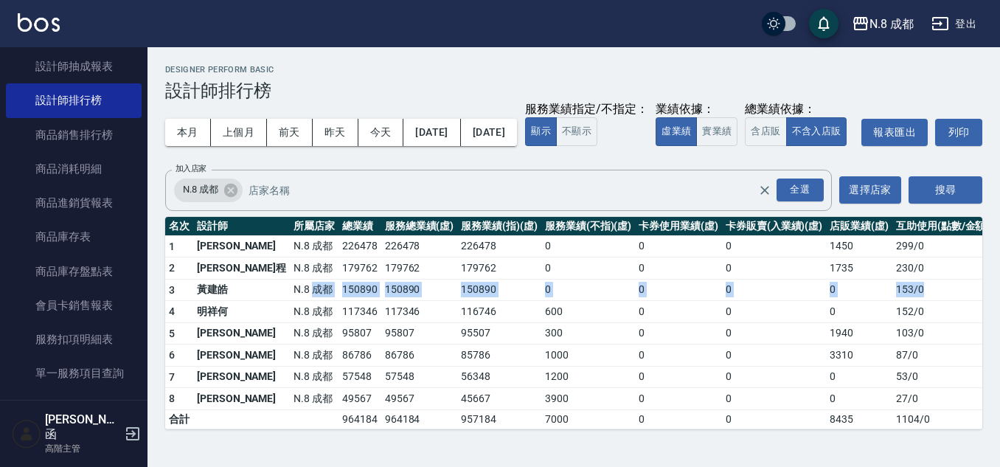
drag, startPoint x: 257, startPoint y: 319, endPoint x: 938, endPoint y: 319, distance: 681.4
click at [938, 301] on tr "3 黃建皓 N.8 成都 150890 150890 150890 0 0 0 0 153 / 0" at bounding box center [578, 290] width 827 height 22
click at [938, 301] on td "153 / 0" at bounding box center [942, 290] width 100 height 22
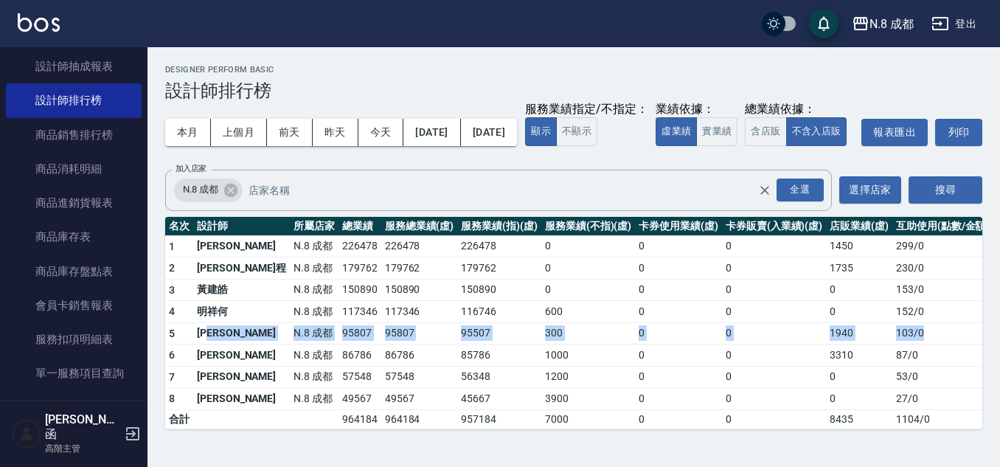
drag, startPoint x: 237, startPoint y: 363, endPoint x: 916, endPoint y: 364, distance: 678.5
click at [917, 344] on tr "5 張芷瑜 N.8 成都 95807 95807 95507 300 0 0 1940 103 / 0" at bounding box center [578, 333] width 827 height 22
click at [916, 344] on td "103 / 0" at bounding box center [942, 333] width 100 height 22
